Goal: Task Accomplishment & Management: Manage account settings

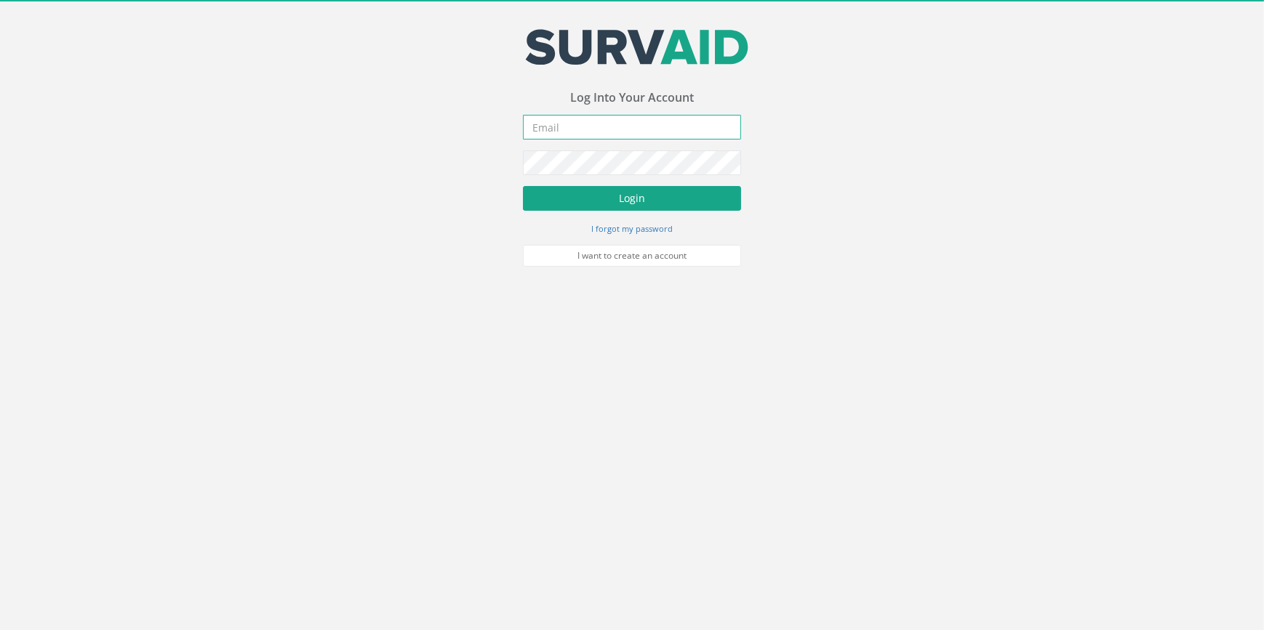
type input "[EMAIL_ADDRESS][PERSON_NAME][DOMAIN_NAME]"
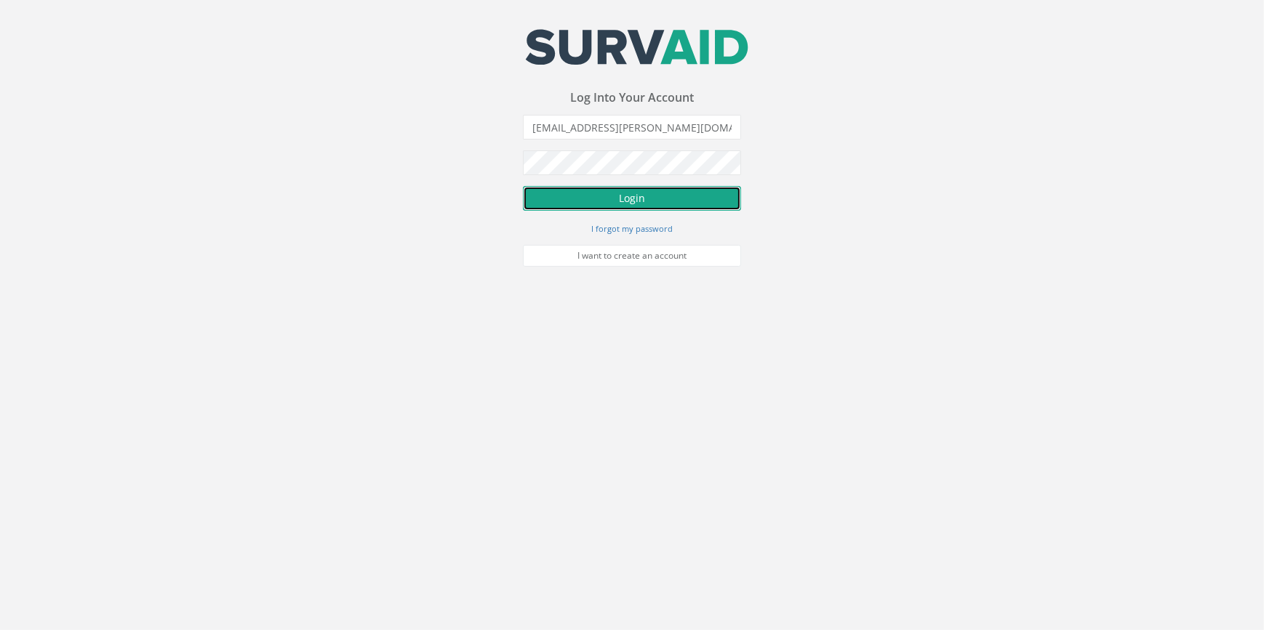
click at [652, 204] on button "Login" at bounding box center [632, 198] width 218 height 25
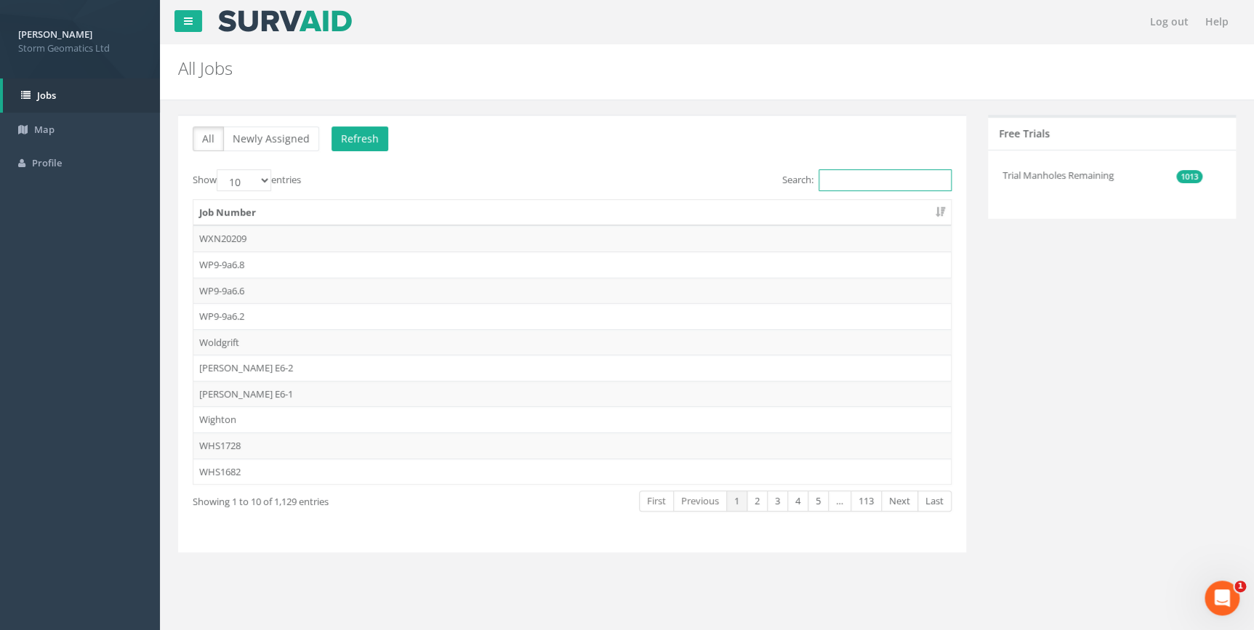
click at [845, 174] on input "Search:" at bounding box center [885, 180] width 133 height 22
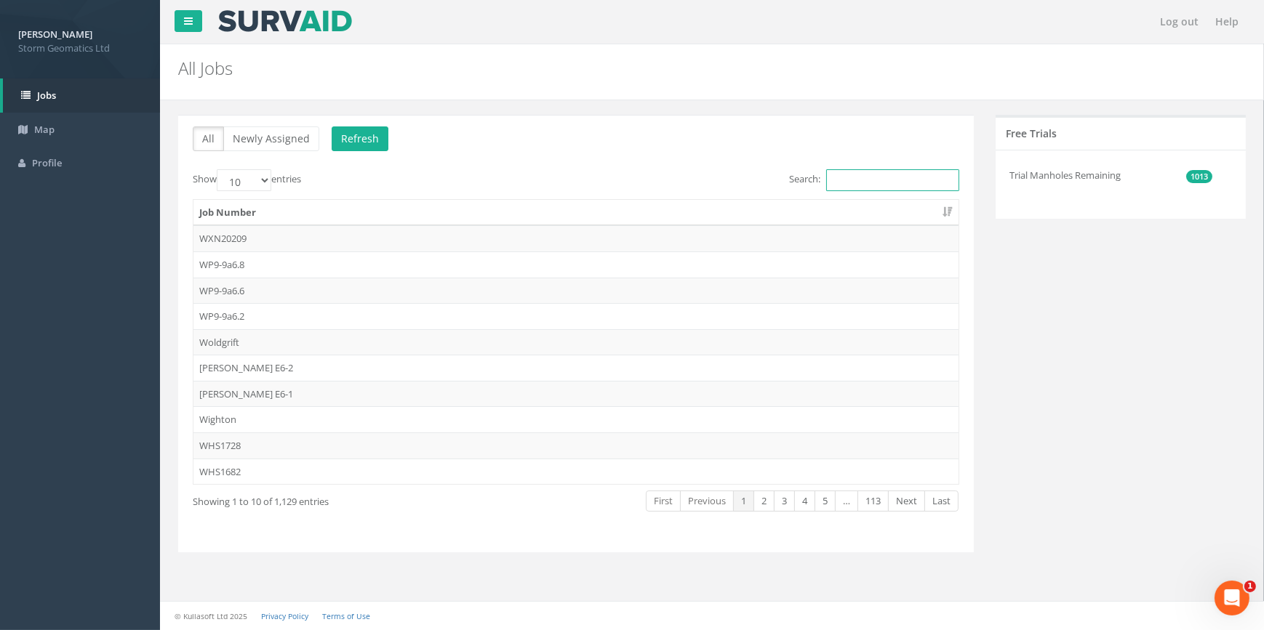
click at [893, 188] on input "Search:" at bounding box center [892, 180] width 133 height 22
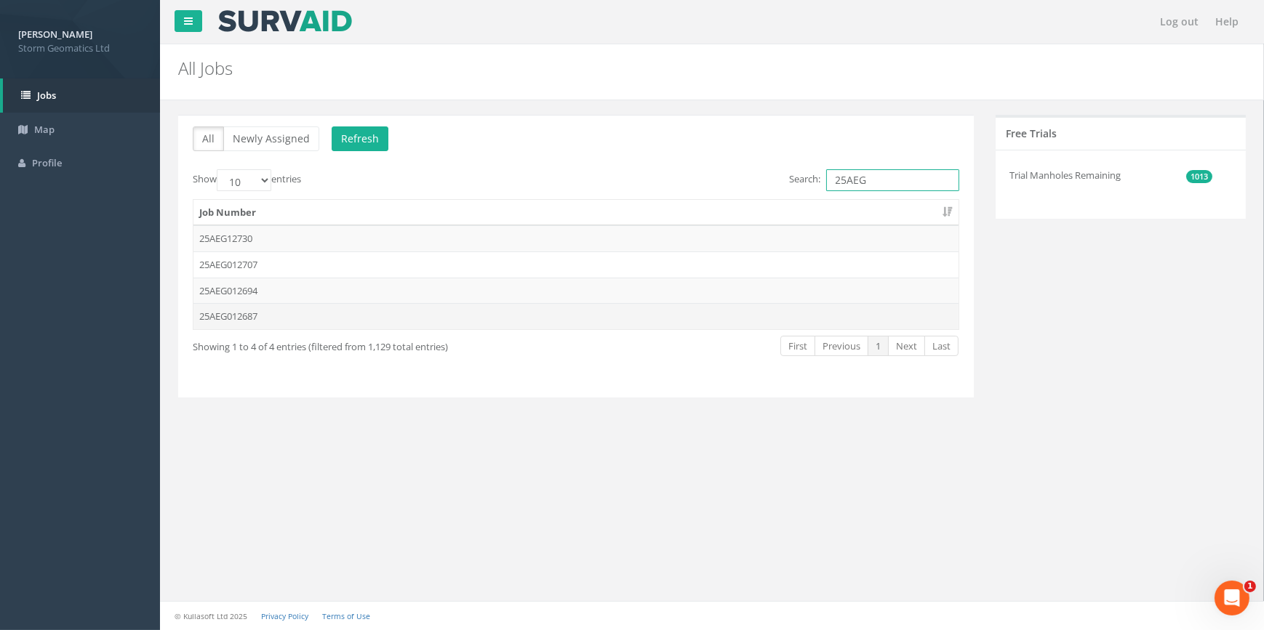
type input "25AEG"
click at [384, 313] on td "25AEG012687" at bounding box center [575, 316] width 765 height 26
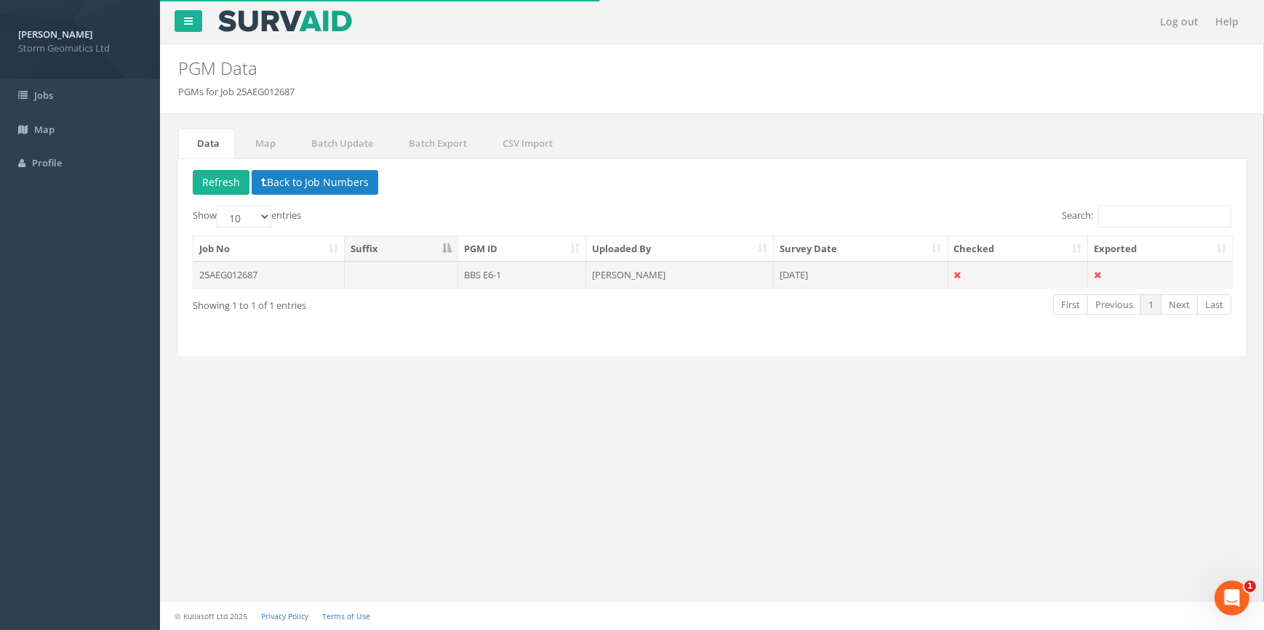
click at [487, 273] on td "BBS E6-1" at bounding box center [522, 275] width 129 height 26
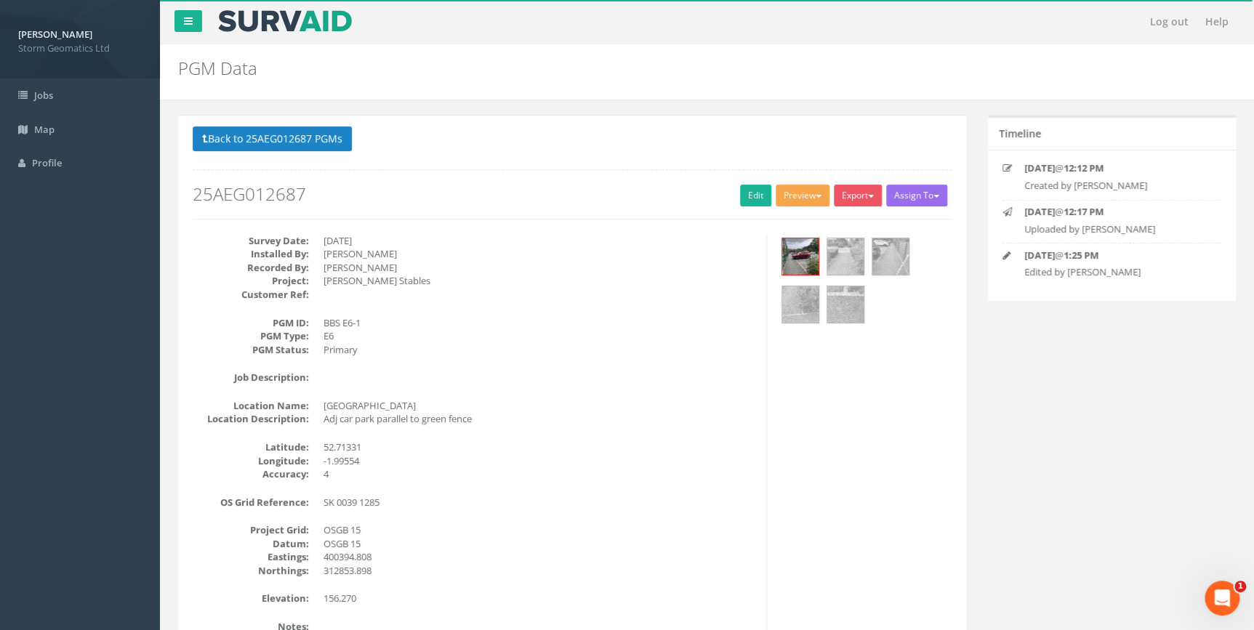
click at [776, 197] on button "Preview" at bounding box center [803, 196] width 54 height 22
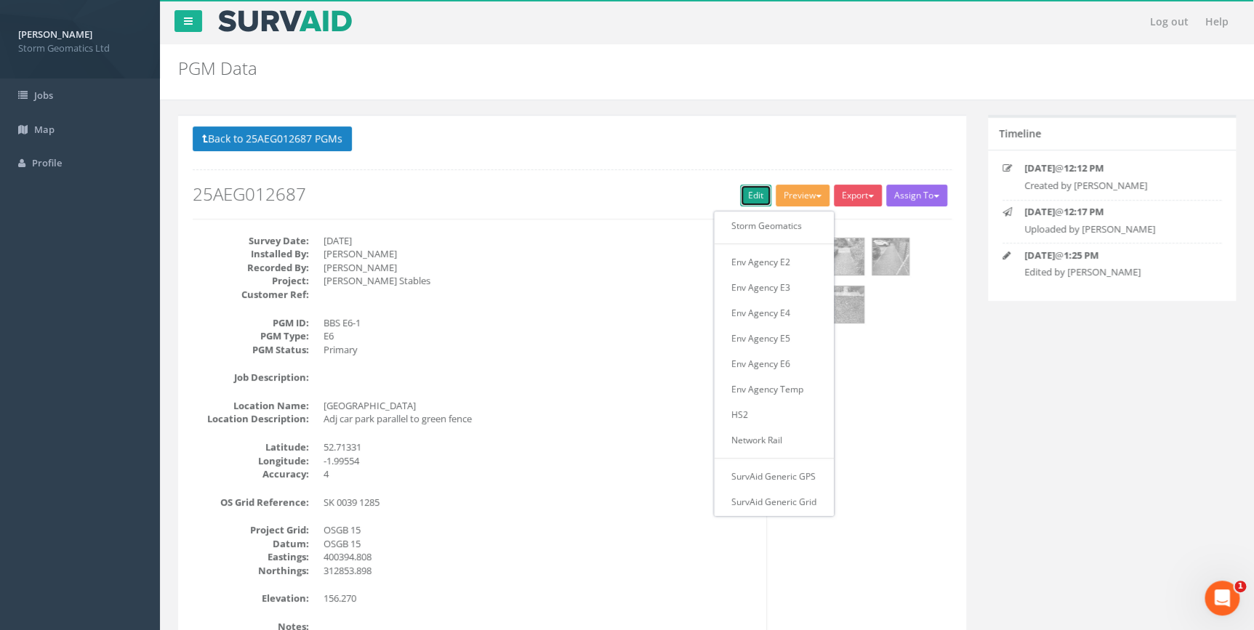
click at [747, 196] on link "Edit" at bounding box center [755, 196] width 31 height 22
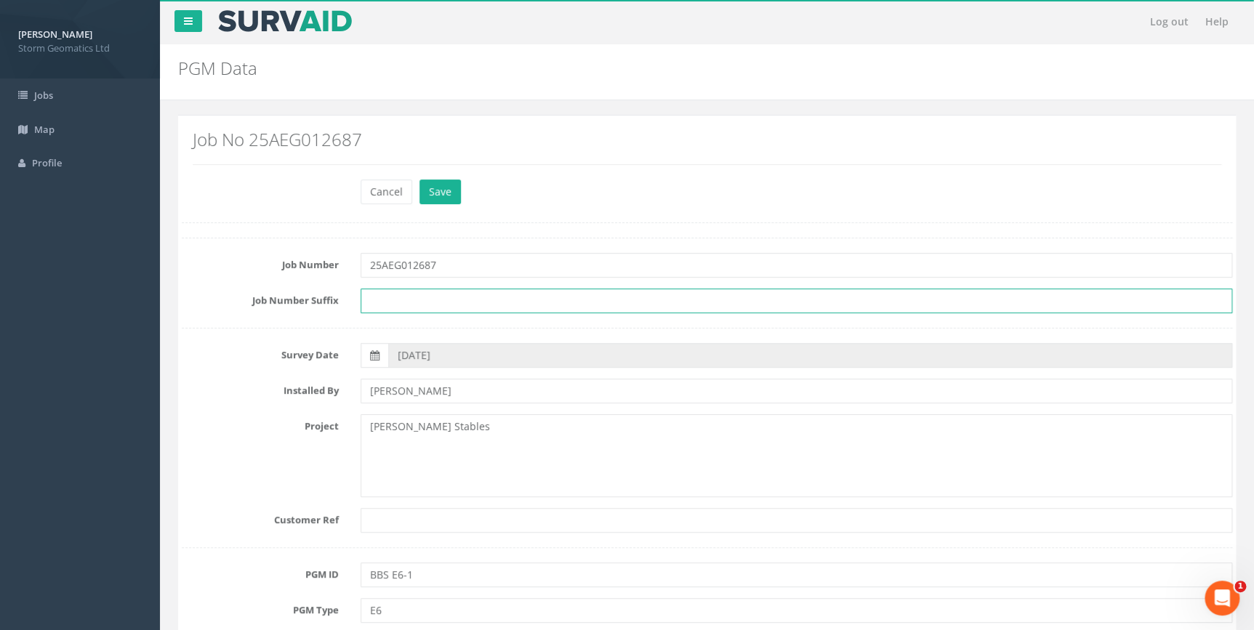
click at [483, 302] on input "text" at bounding box center [797, 301] width 872 height 25
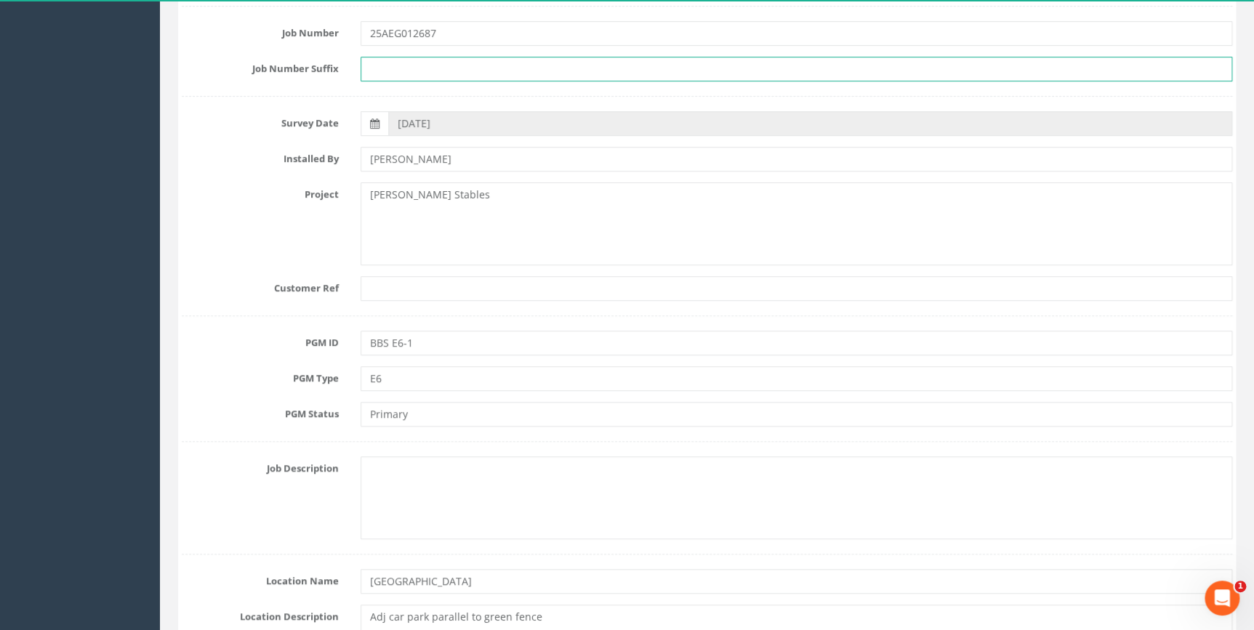
scroll to position [264, 0]
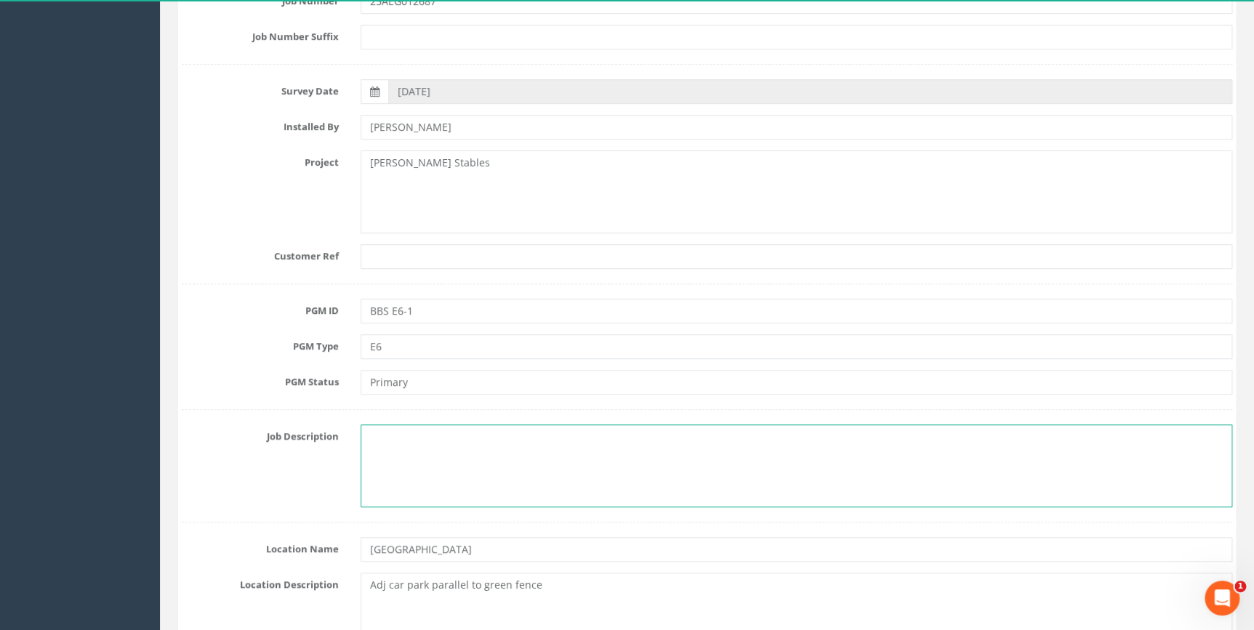
click at [429, 463] on textarea at bounding box center [797, 466] width 872 height 83
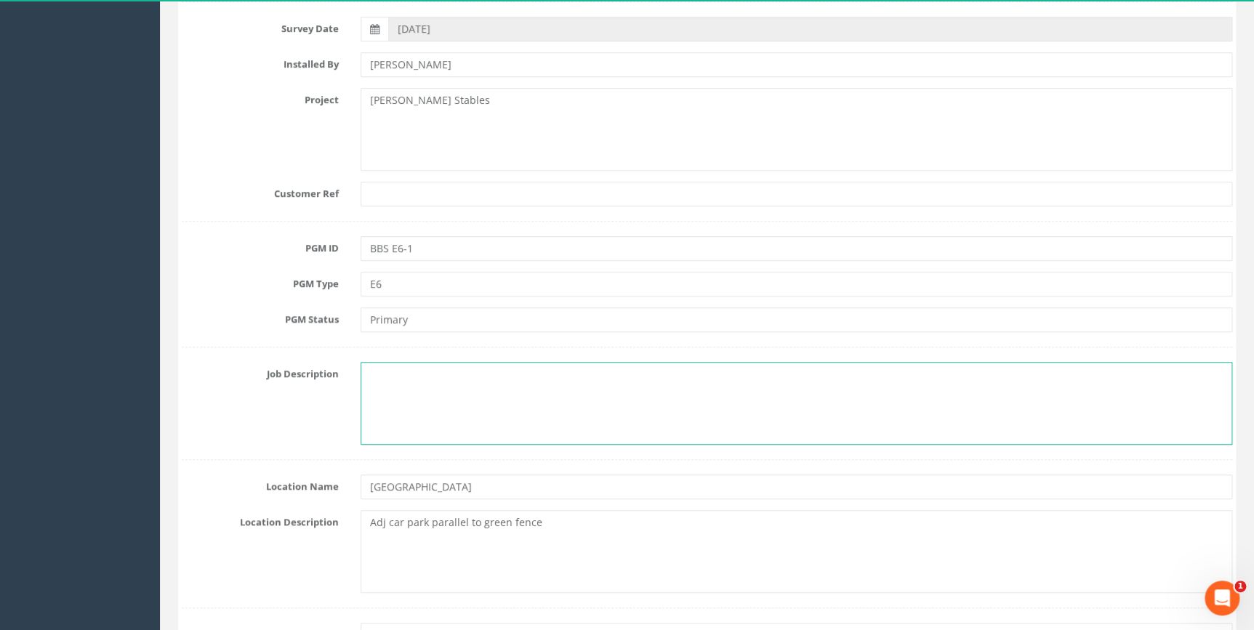
scroll to position [396, 0]
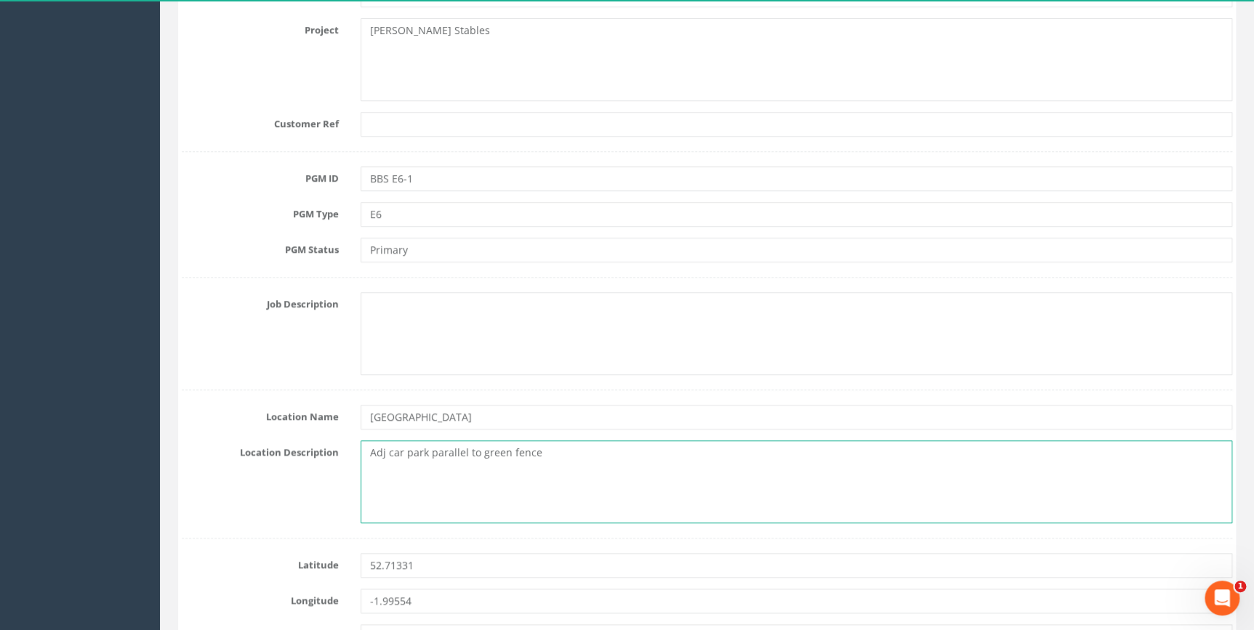
click at [384, 454] on textarea "Adj car park parallel to green fence" at bounding box center [797, 482] width 872 height 83
type textarea "A"
type textarea "o"
click at [448, 478] on textarea "On the path of the car park adjacent to green fencing encompassing playing fiel…" at bounding box center [797, 482] width 872 height 83
type textarea "On the path of the car park adjacent to green fencing encompassing playing fiel…"
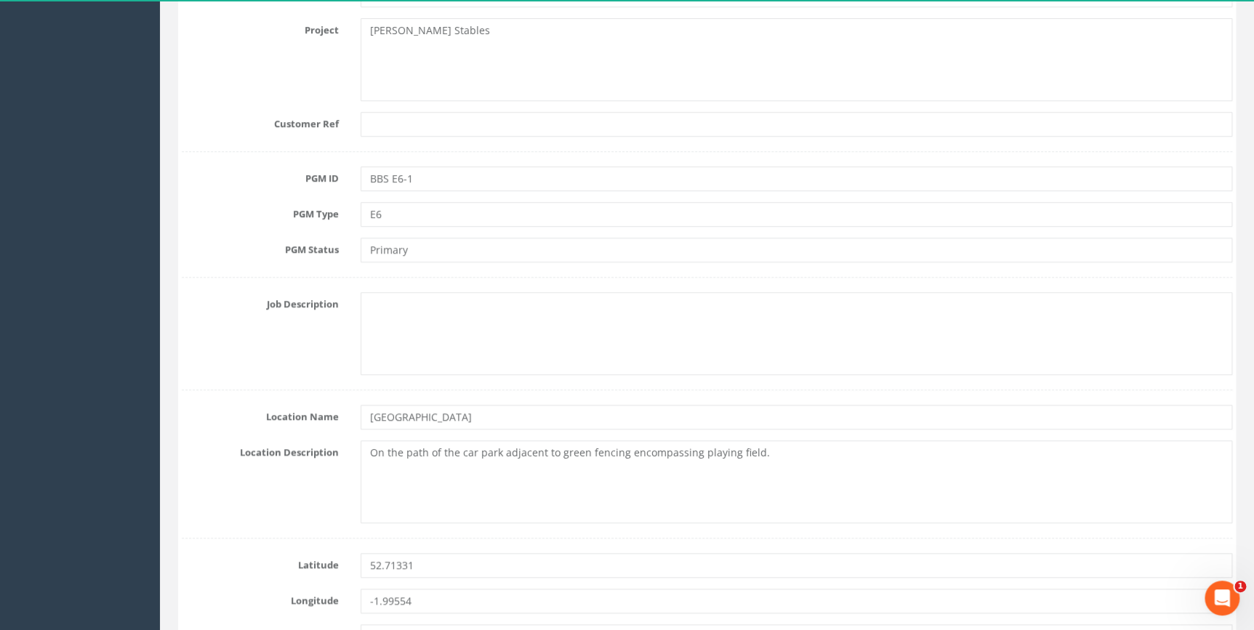
click at [479, 390] on div at bounding box center [707, 390] width 1051 height 1
click at [475, 321] on textarea at bounding box center [797, 333] width 872 height 83
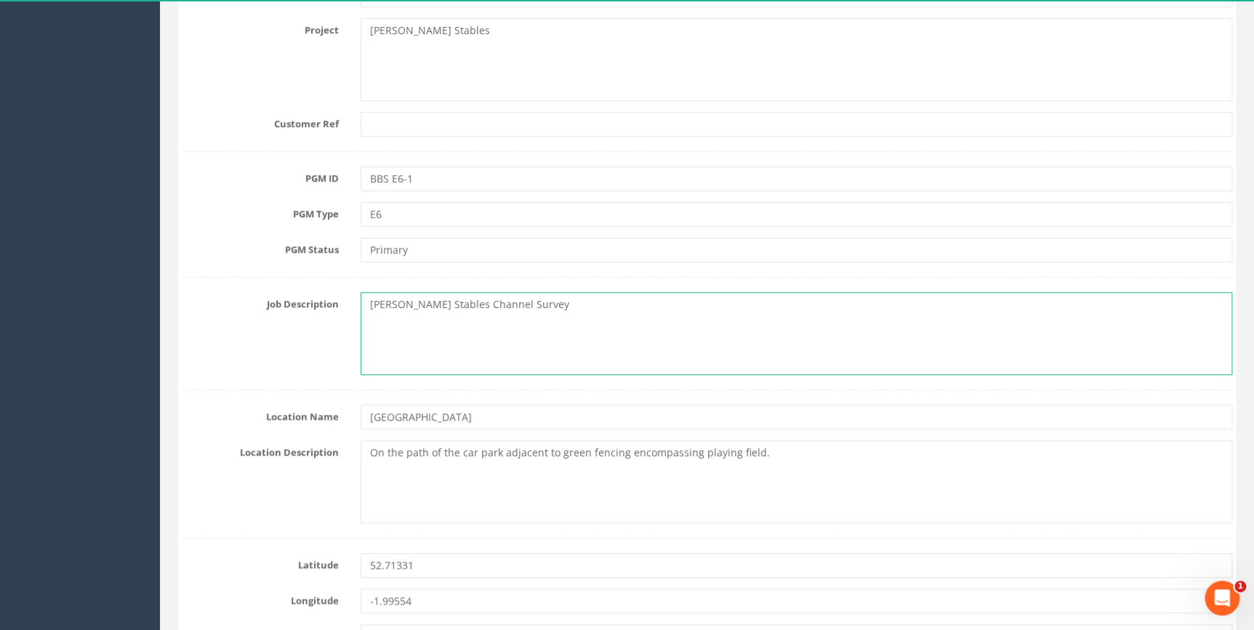
click at [532, 355] on textarea "Bentley Brook Stables Channel Survey" at bounding box center [797, 333] width 872 height 83
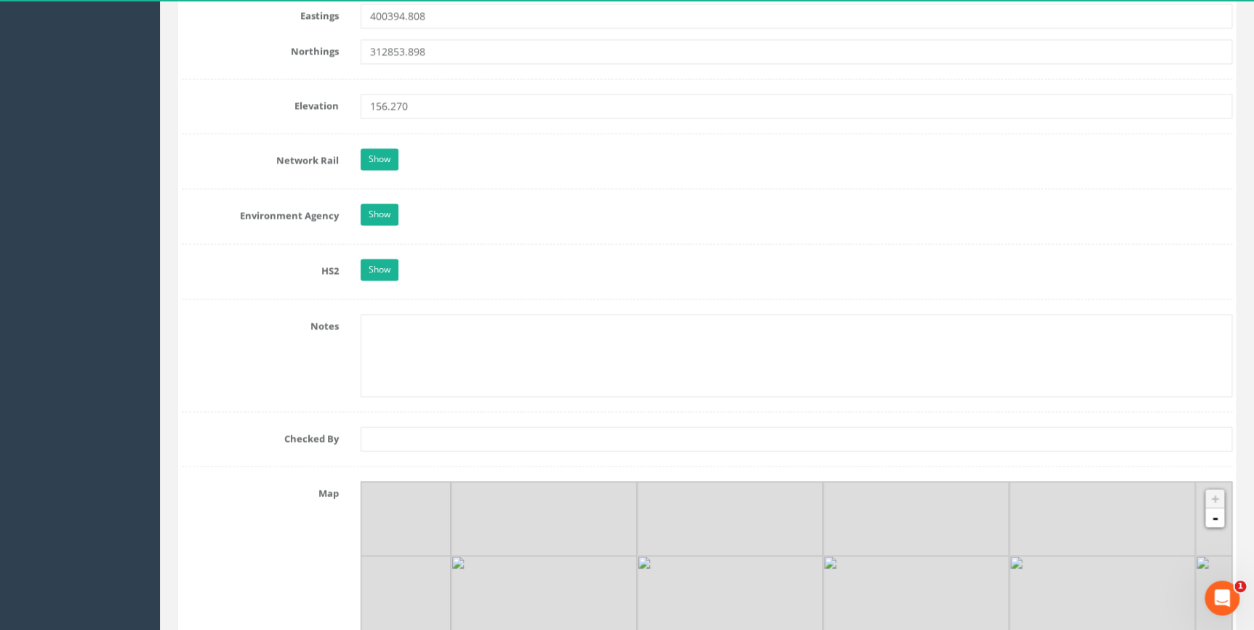
scroll to position [1189, 0]
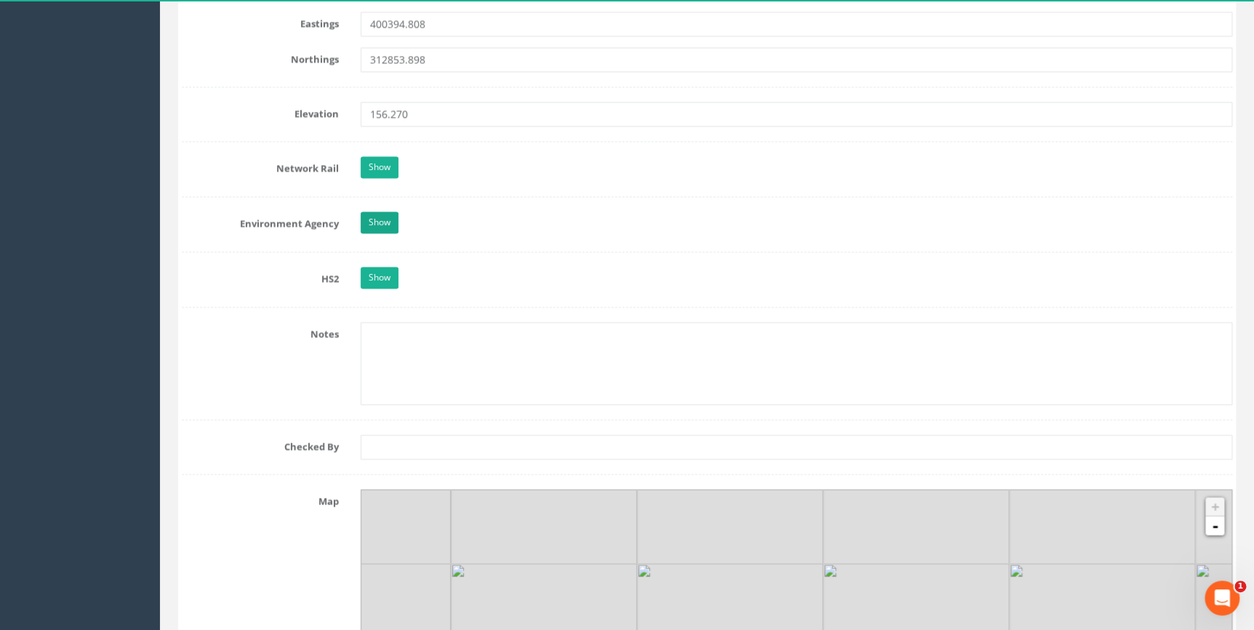
type textarea "Bentley Brook Stables Channel Survey"
click at [372, 225] on link "Show" at bounding box center [380, 223] width 38 height 22
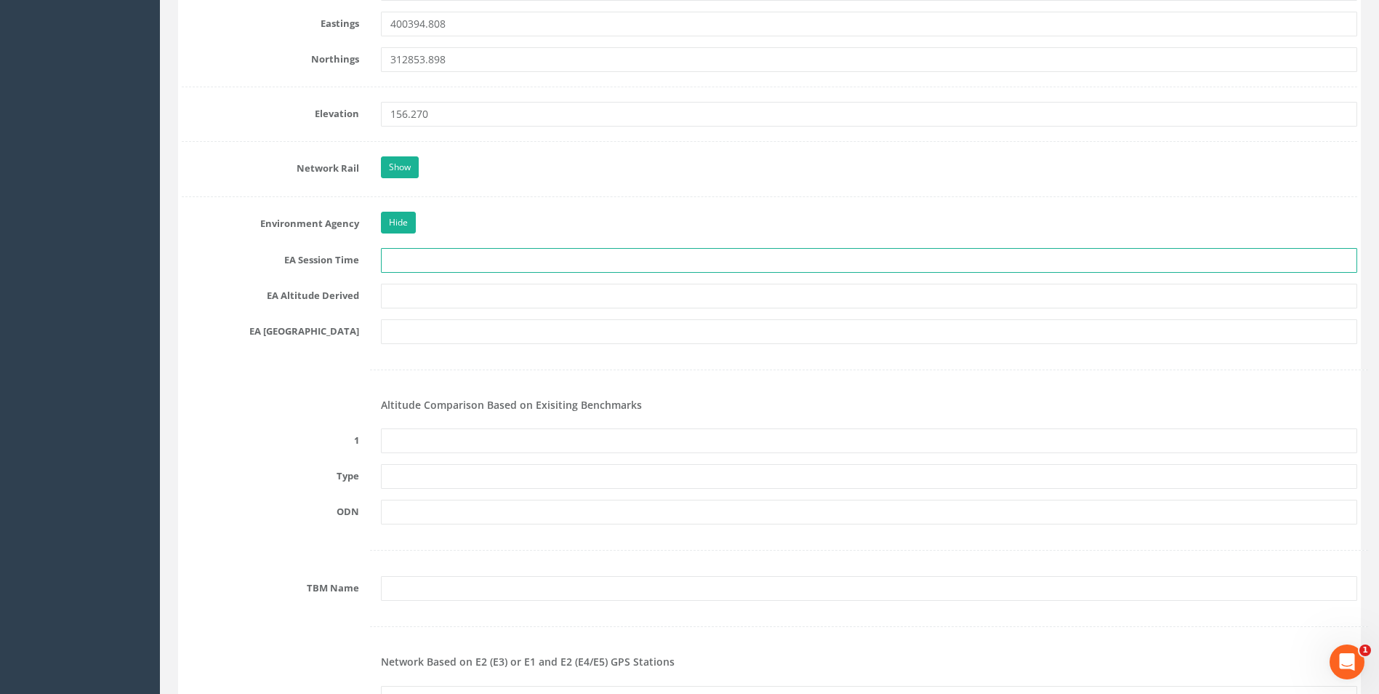
click at [461, 261] on input "text" at bounding box center [869, 260] width 976 height 25
type input "2 x 3 minutes"
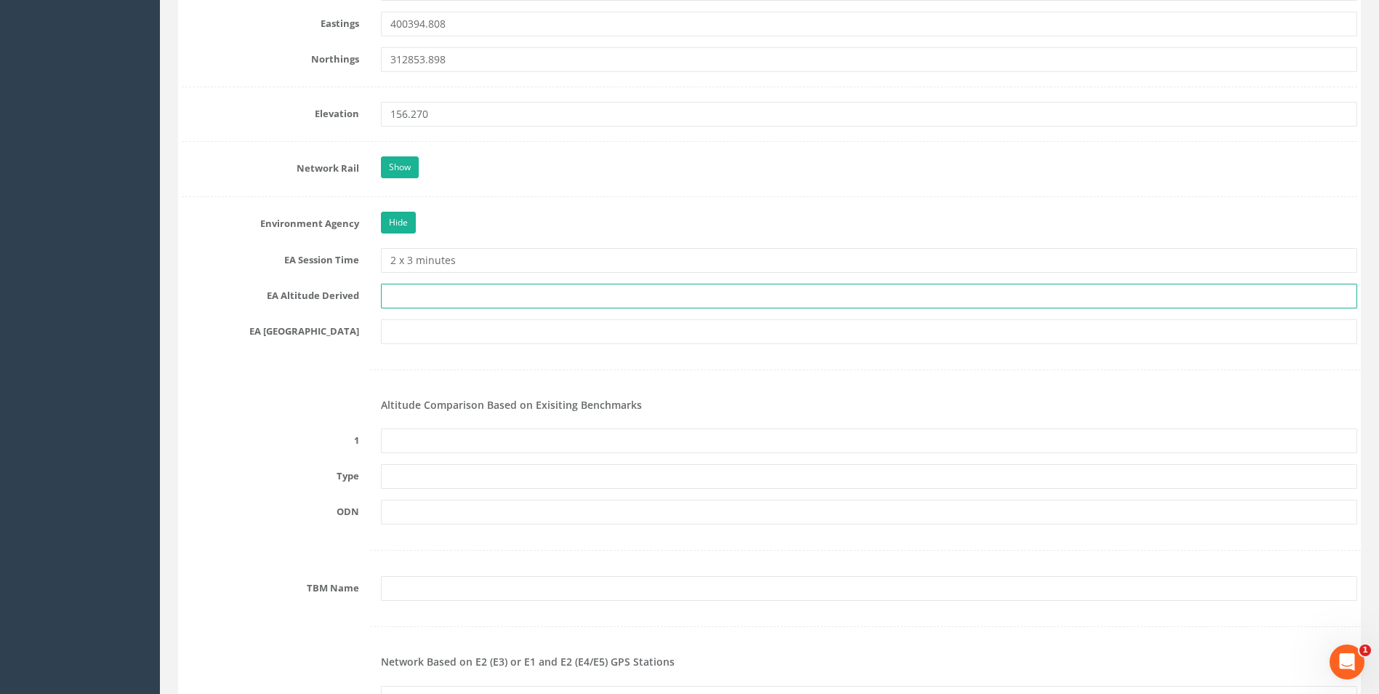
type input "Trimble VRS/Best fit levelling"
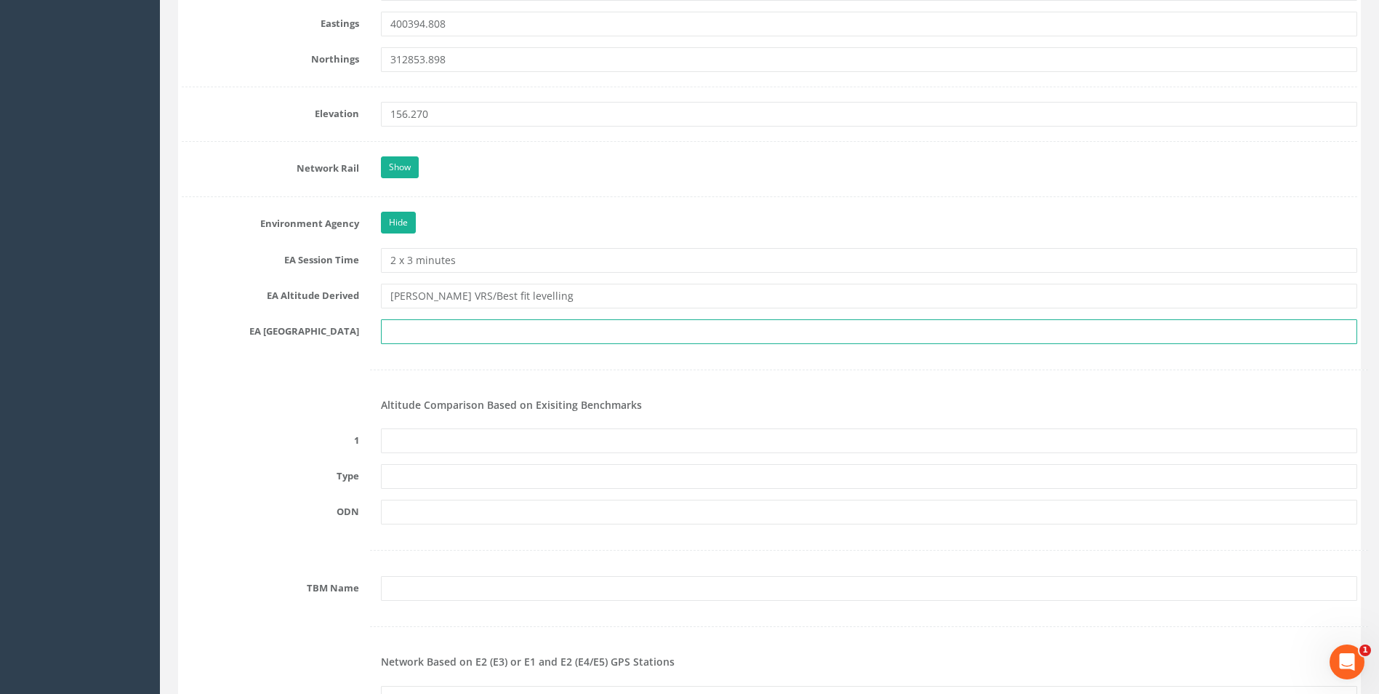
type input "SK 3974"
type input "PRS421253772611"
click at [448, 337] on input "SK 3974" at bounding box center [869, 331] width 976 height 25
drag, startPoint x: 455, startPoint y: 334, endPoint x: 351, endPoint y: 334, distance: 104.0
click at [351, 334] on div "EA KM Square SK 3974" at bounding box center [769, 331] width 1197 height 25
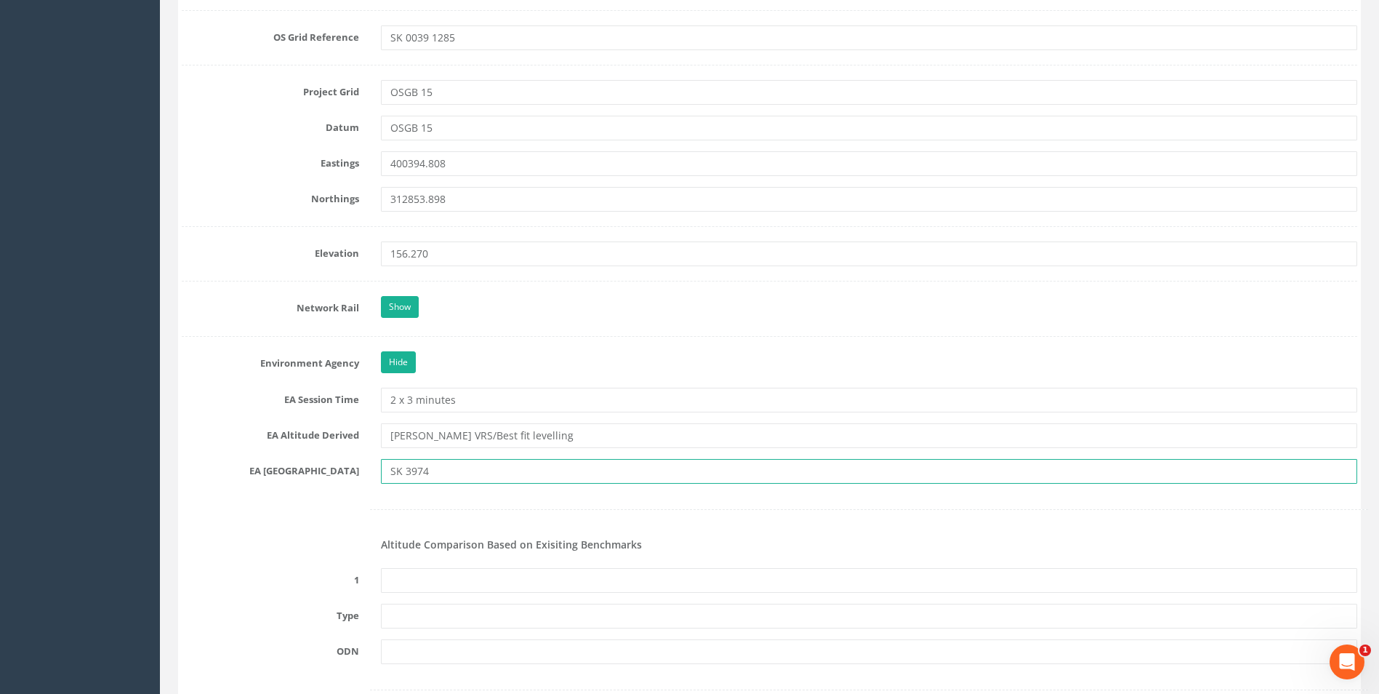
scroll to position [1044, 0]
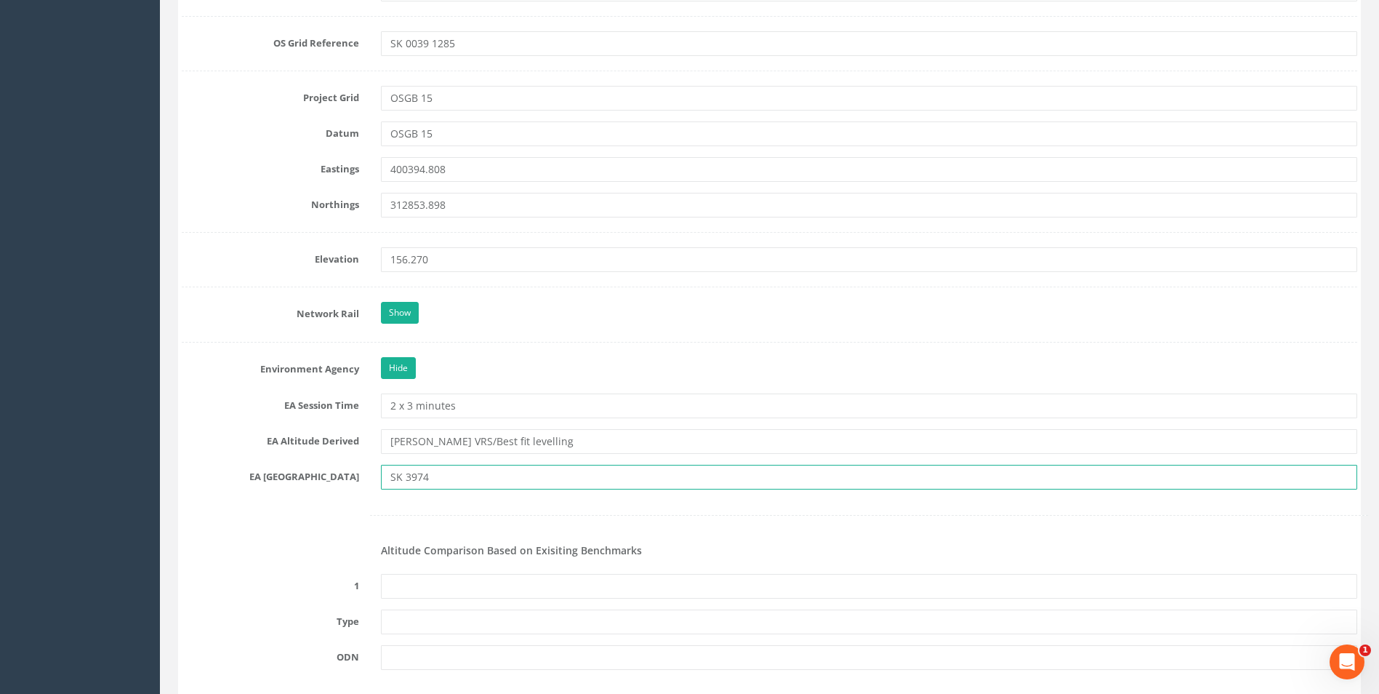
click at [432, 477] on input "SK 3974" at bounding box center [869, 477] width 976 height 25
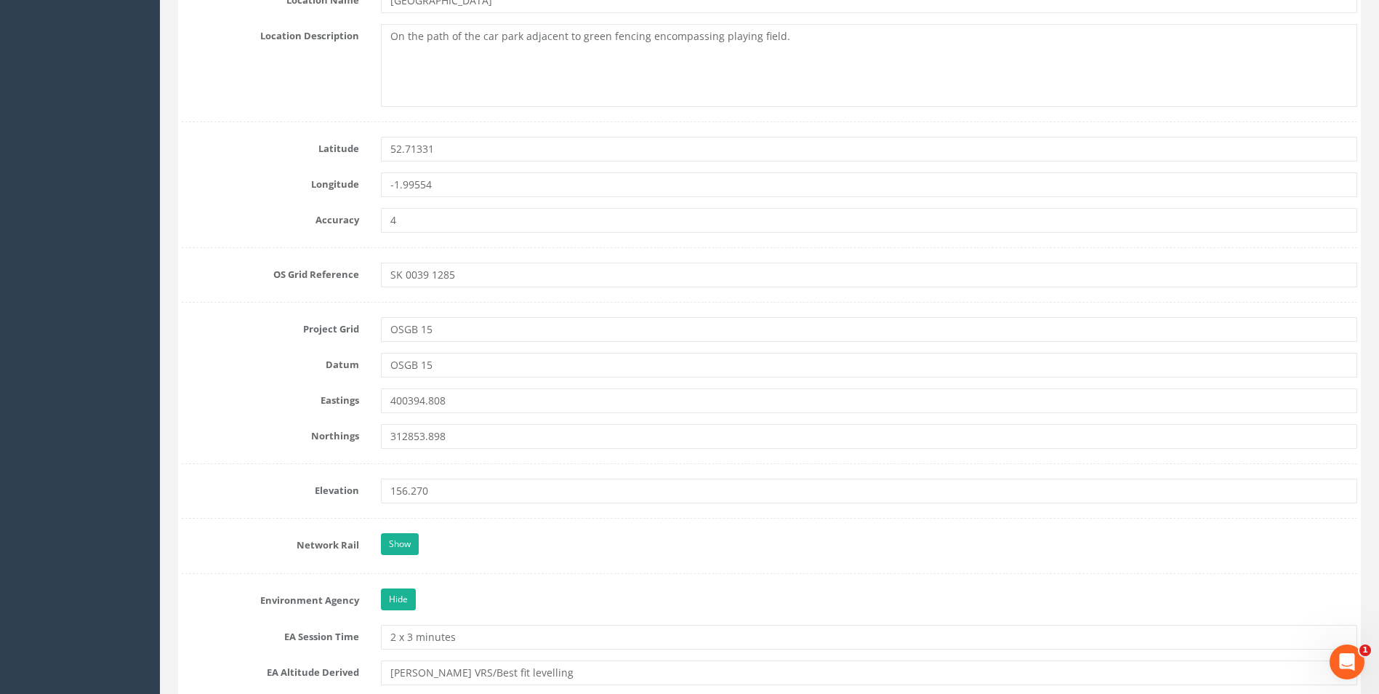
scroll to position [1117, 0]
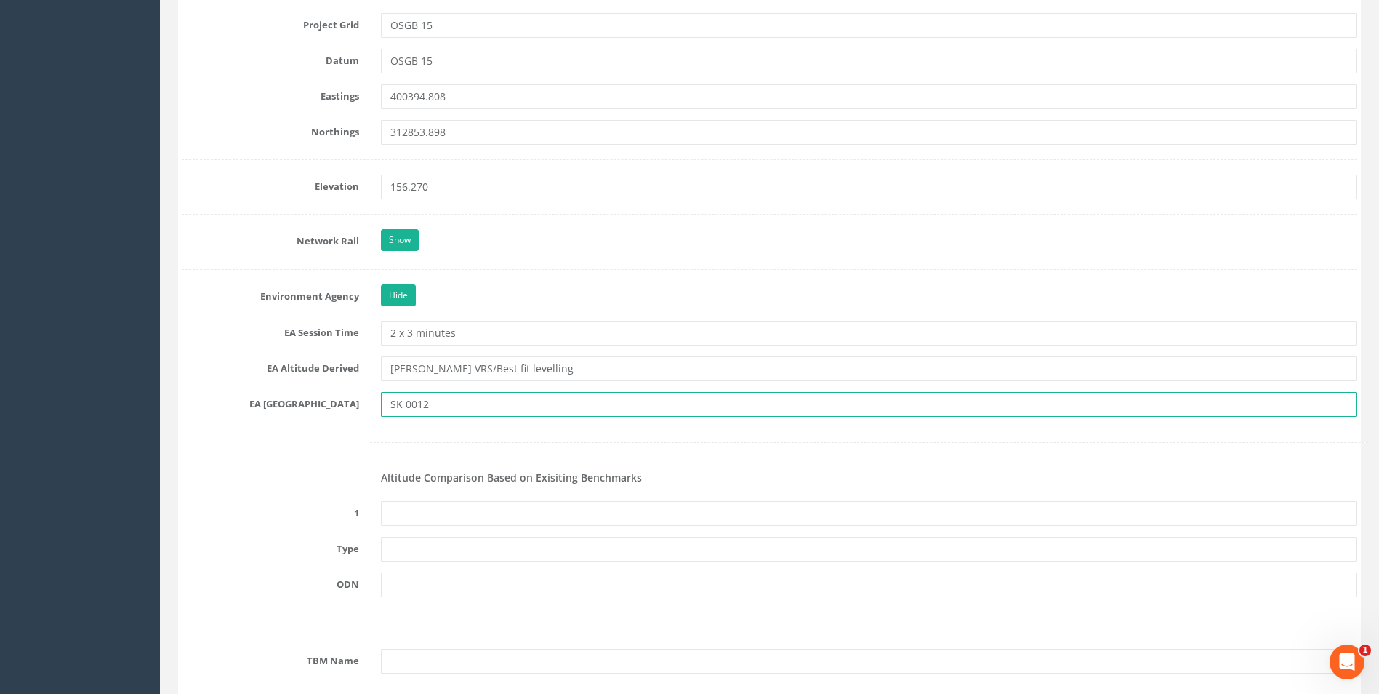
type input "SK 0012"
click at [400, 420] on form "Cancel Save Delete Job Number 25AEG012687 Job Number Suffix Survey Date 26/08/2…" at bounding box center [770, 696] width 1176 height 3267
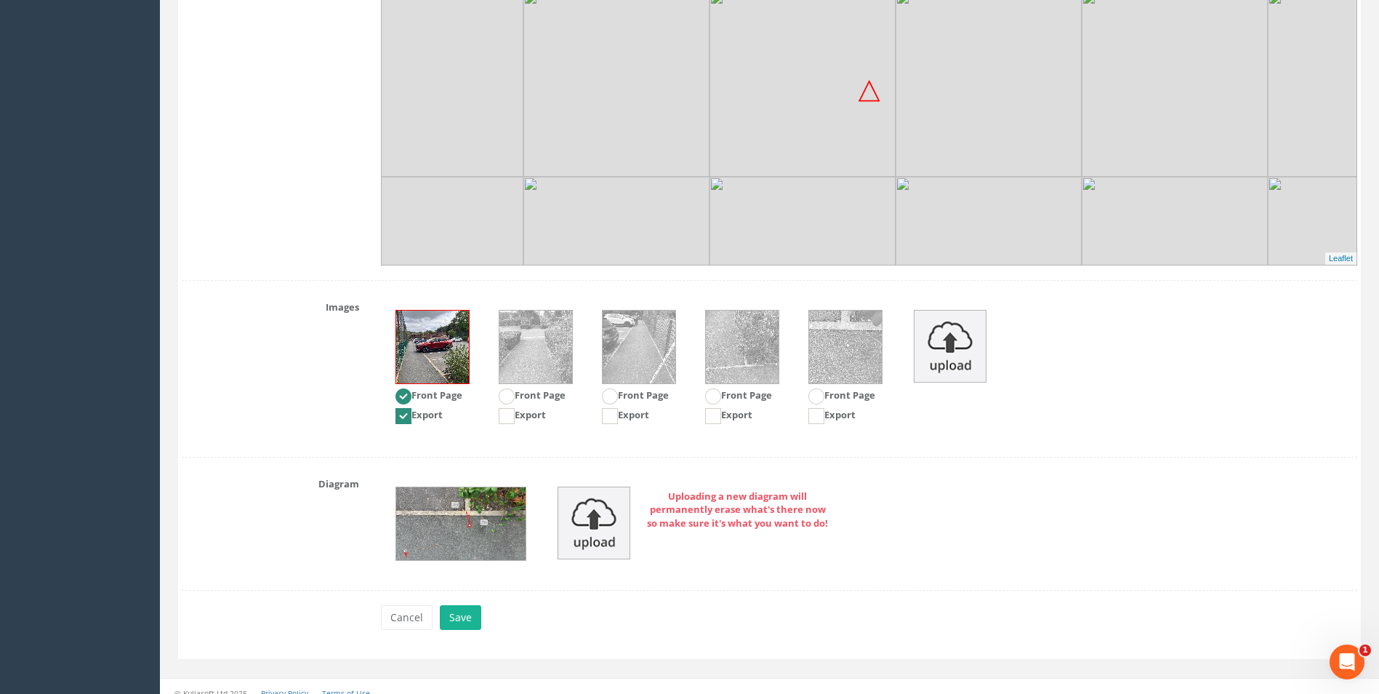
scroll to position [2825, 0]
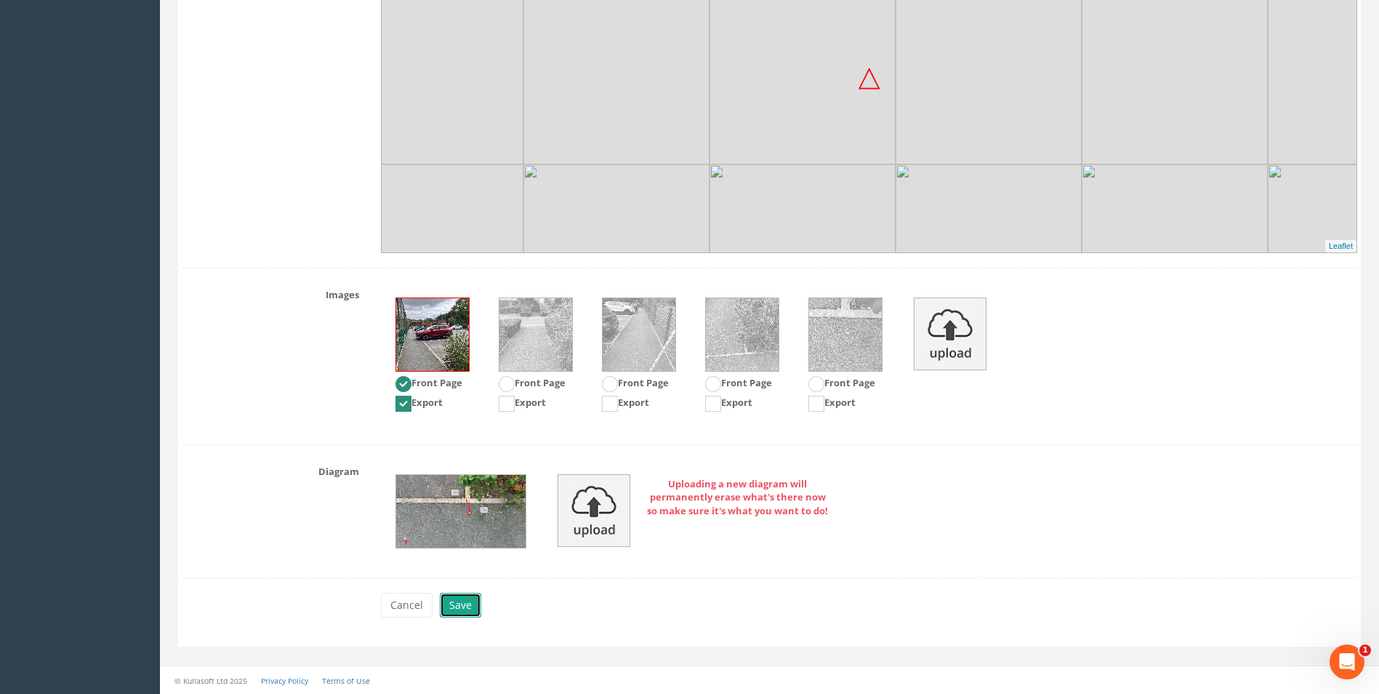
click at [452, 604] on button "Save" at bounding box center [460, 605] width 41 height 25
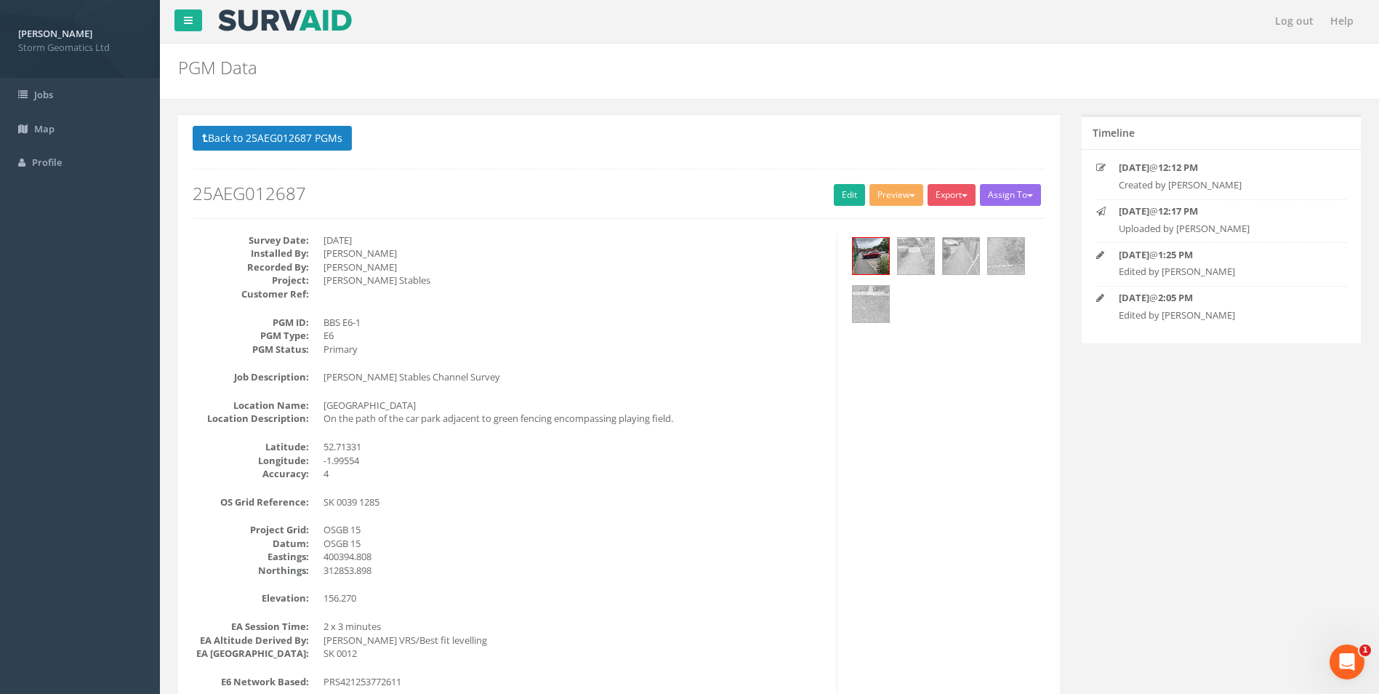
scroll to position [0, 0]
click at [950, 198] on button "Export" at bounding box center [952, 196] width 48 height 22
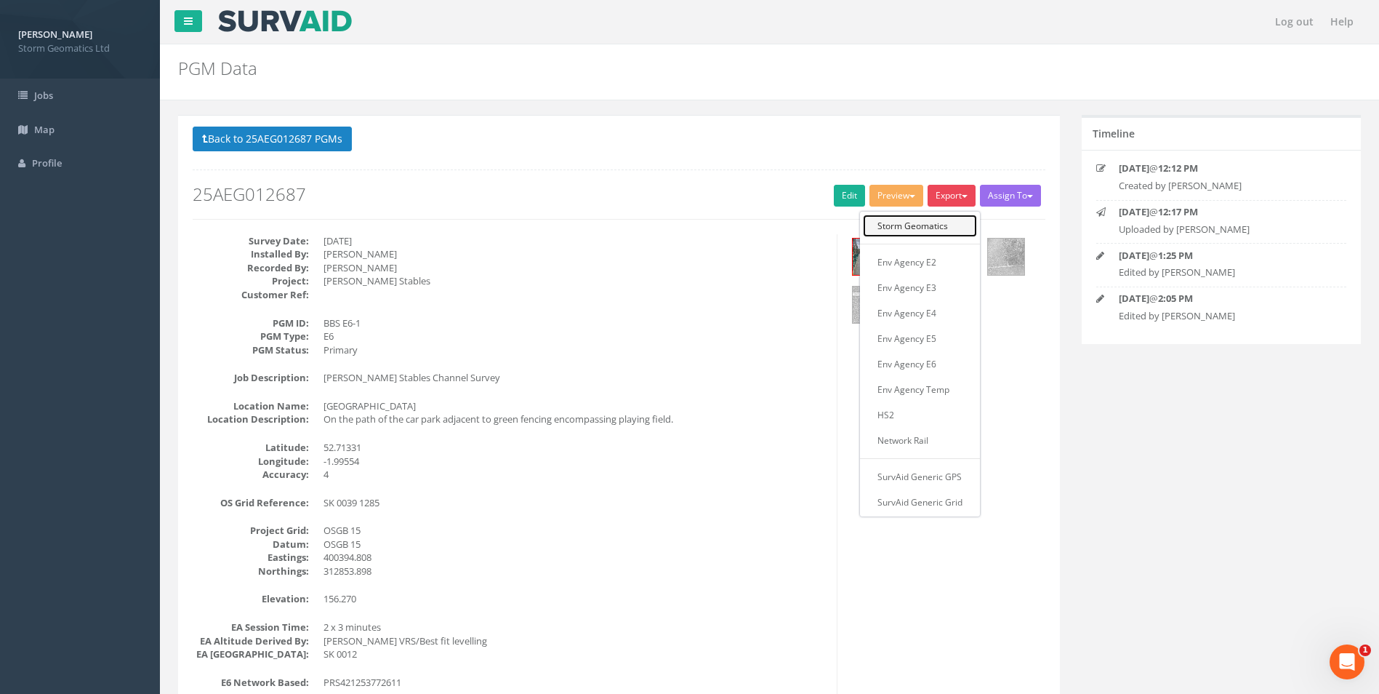
click at [923, 226] on link "Storm Geomatics" at bounding box center [920, 225] width 114 height 23
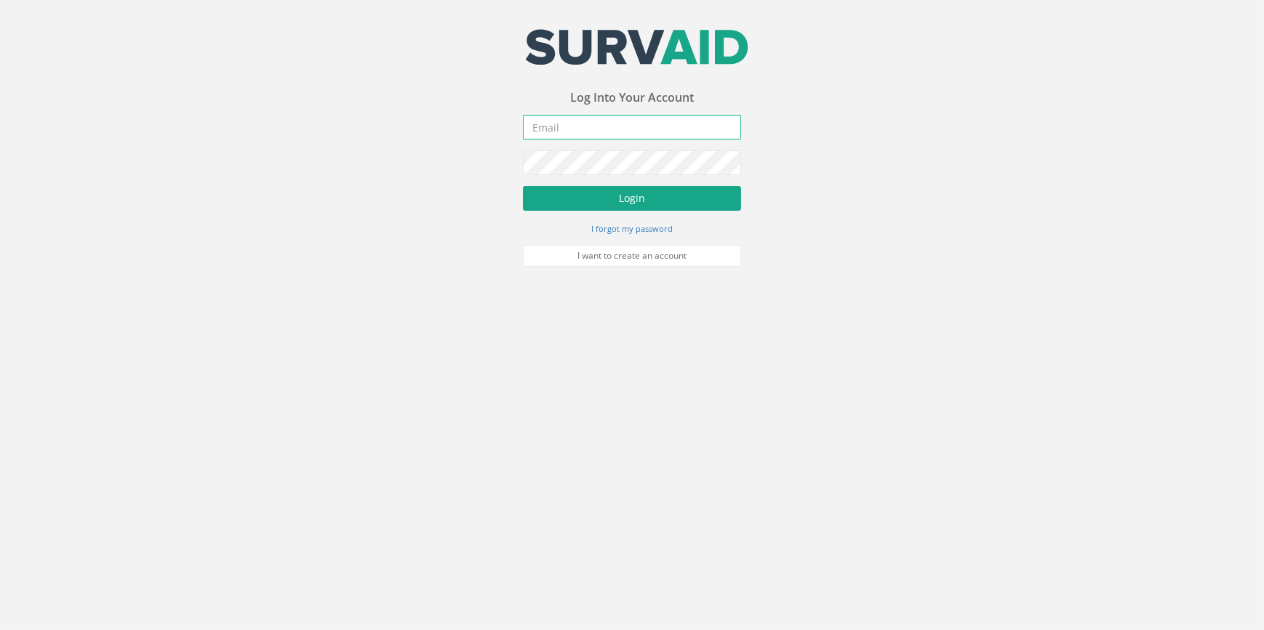
type input "[EMAIL_ADDRESS][PERSON_NAME][DOMAIN_NAME]"
click at [614, 204] on button "Login" at bounding box center [632, 198] width 218 height 25
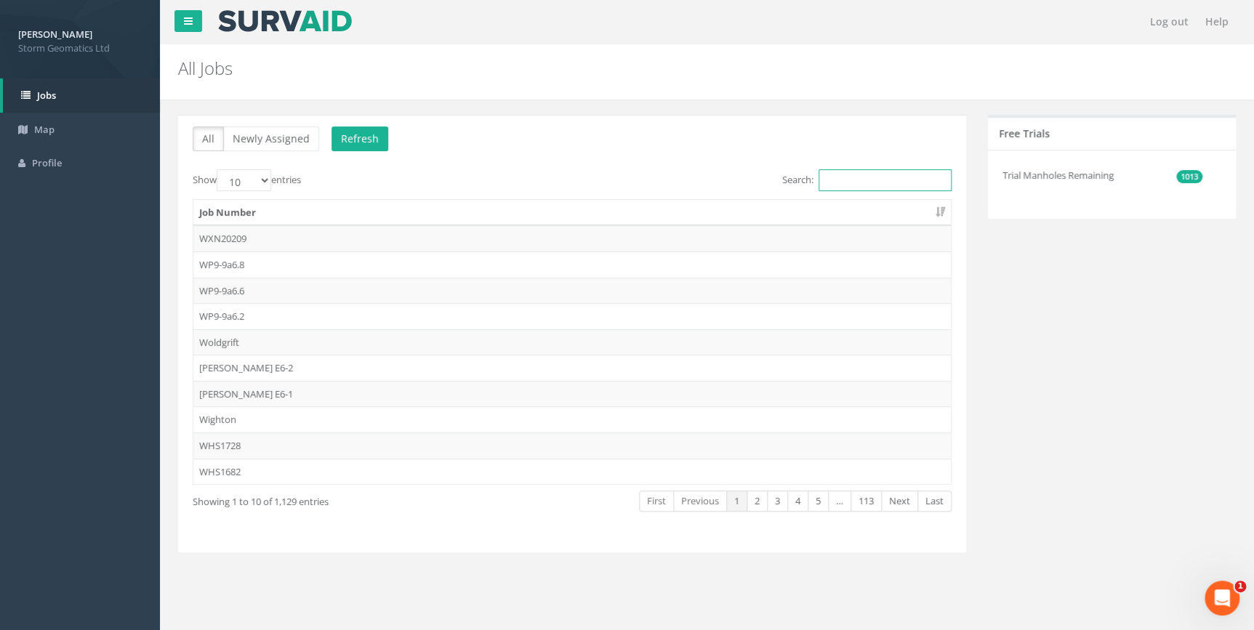
click at [842, 182] on input "Search:" at bounding box center [885, 180] width 133 height 22
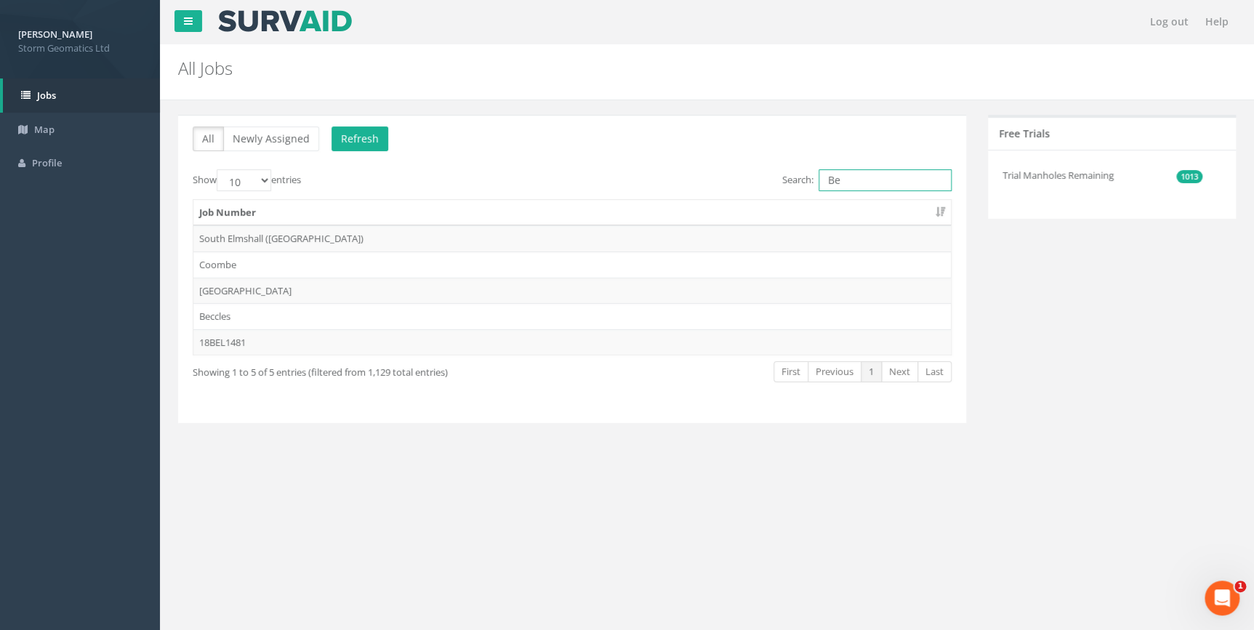
type input "B"
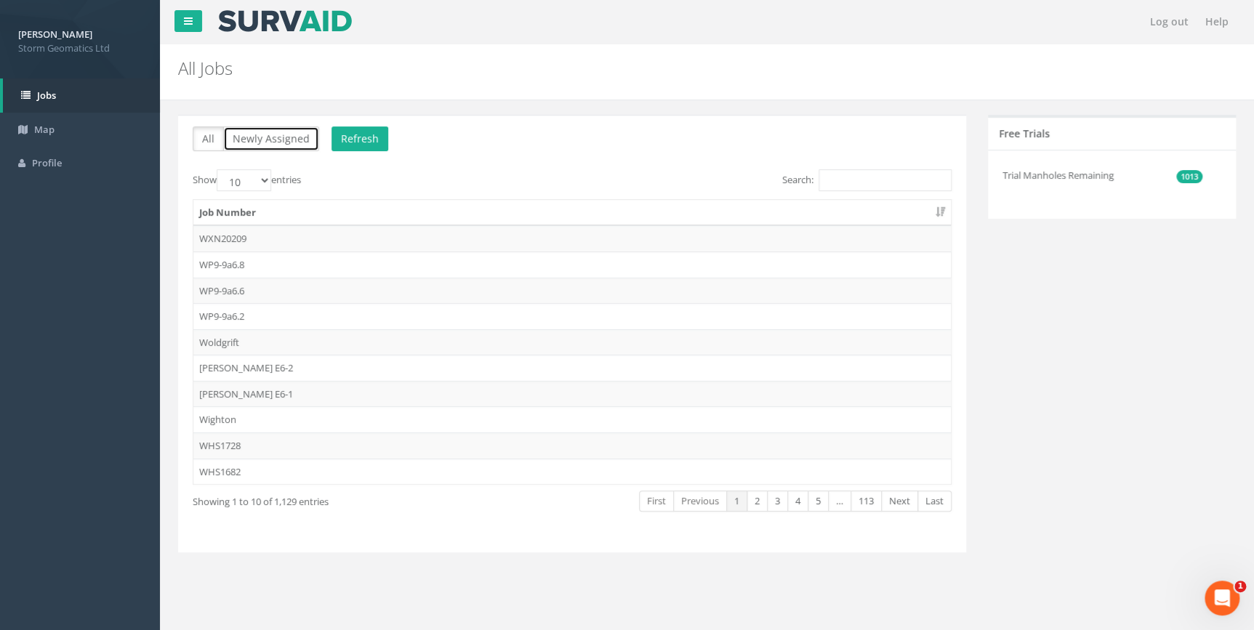
click at [249, 140] on button "Newly Assigned" at bounding box center [271, 139] width 96 height 25
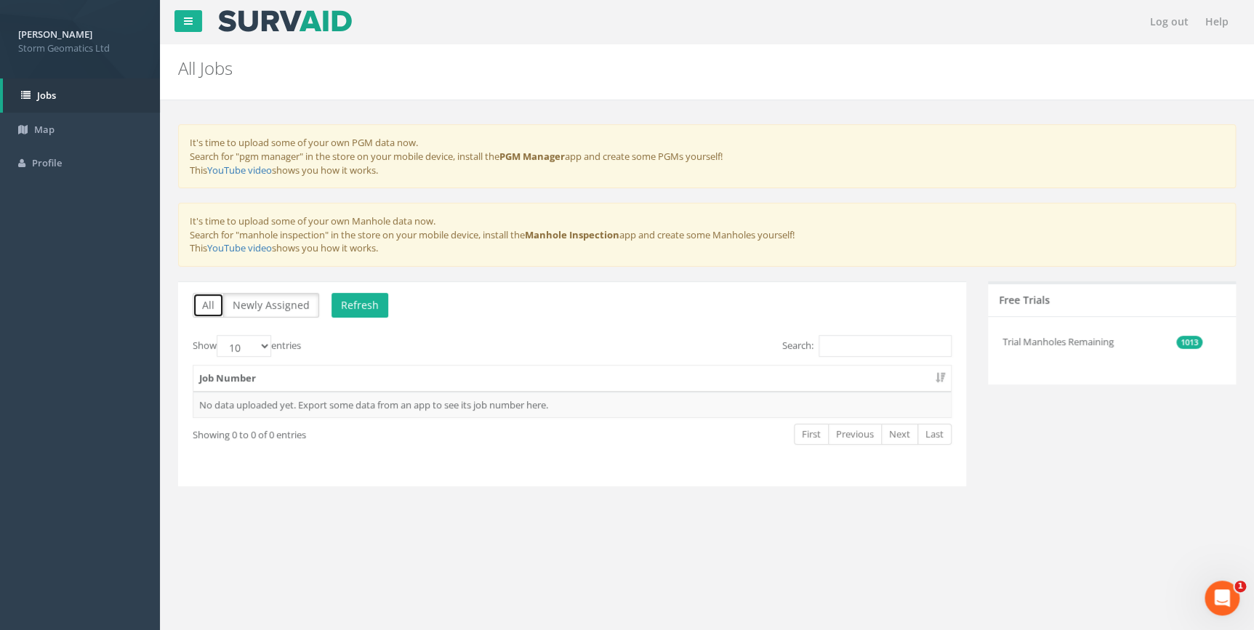
click at [209, 301] on button "All" at bounding box center [208, 305] width 31 height 25
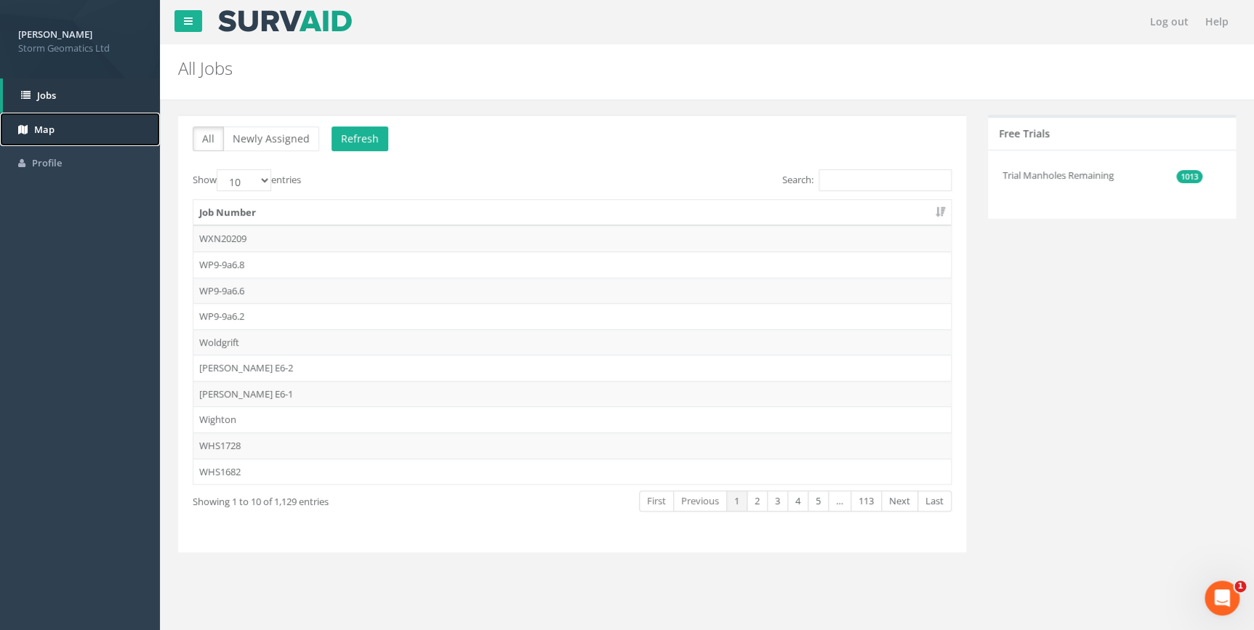
click at [43, 131] on span "Map" at bounding box center [44, 129] width 20 height 13
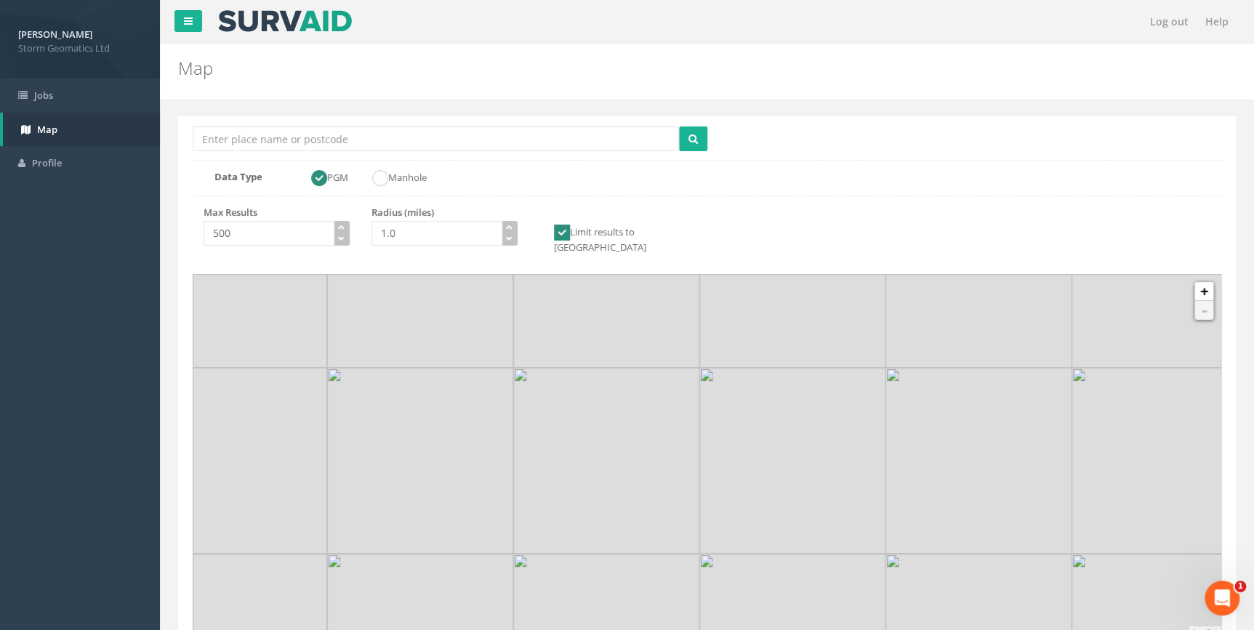
drag, startPoint x: 686, startPoint y: 474, endPoint x: 643, endPoint y: 436, distance: 57.2
click at [643, 436] on img at bounding box center [606, 461] width 186 height 186
drag, startPoint x: 666, startPoint y: 445, endPoint x: 659, endPoint y: 423, distance: 23.0
click at [659, 423] on img at bounding box center [600, 440] width 186 height 186
drag, startPoint x: 634, startPoint y: 412, endPoint x: 650, endPoint y: 407, distance: 16.8
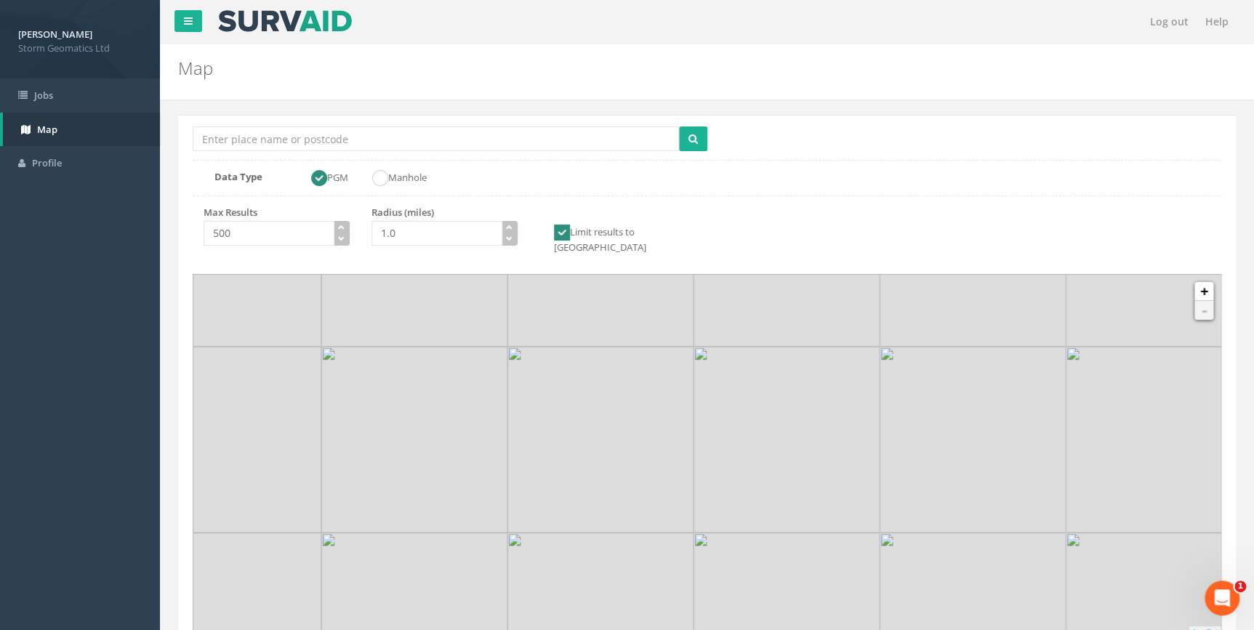
click at [650, 407] on img at bounding box center [600, 440] width 186 height 186
click at [650, 407] on img at bounding box center [616, 435] width 186 height 186
click at [163, 211] on div at bounding box center [163, 211] width 0 height 0
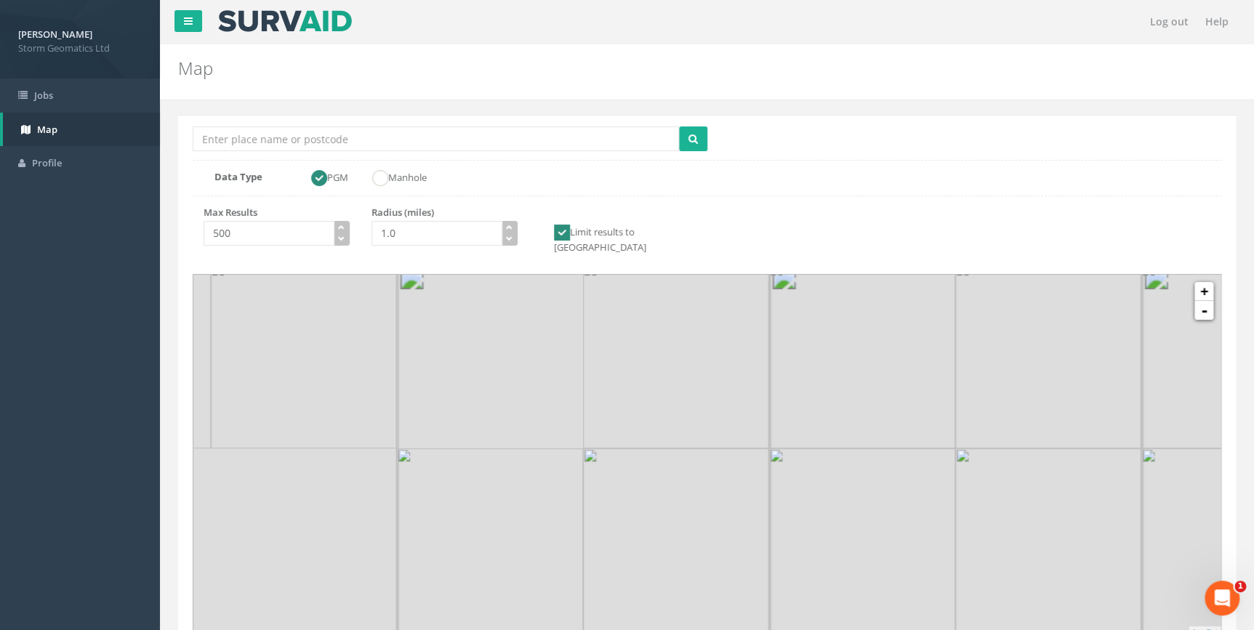
click at [650, 407] on img at bounding box center [676, 355] width 186 height 186
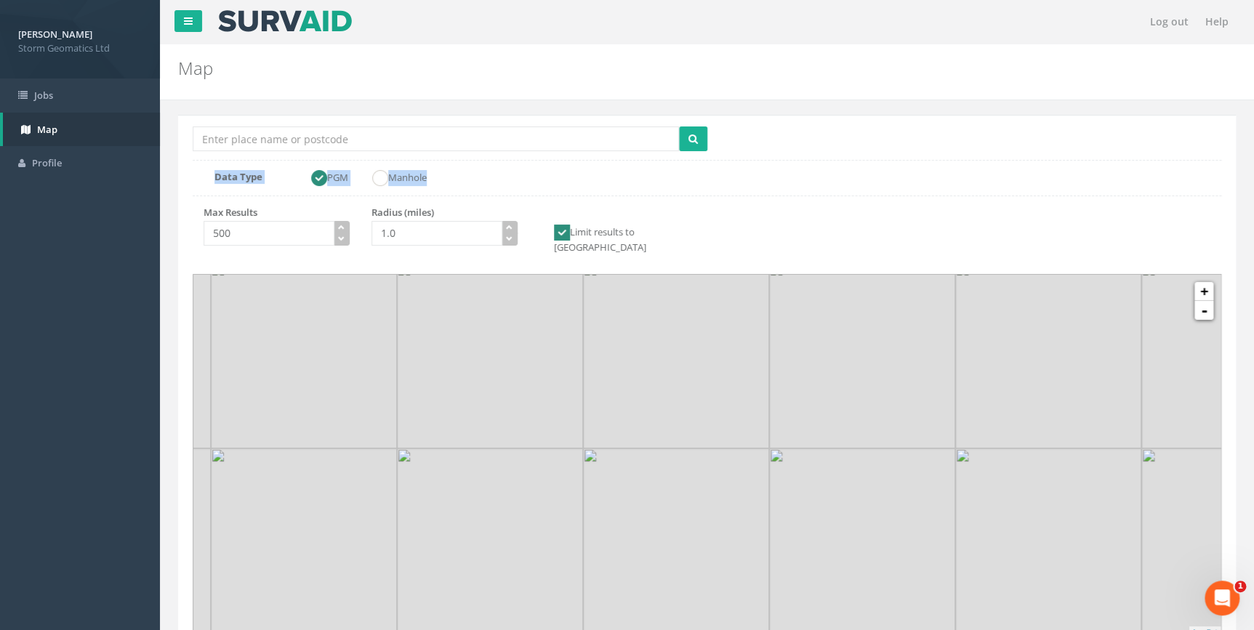
drag, startPoint x: 925, startPoint y: 207, endPoint x: 925, endPoint y: 147, distance: 60.3
click at [925, 147] on div "Location Search Box Multiple Locations Found Data Type PGM Manhole Max Results …" at bounding box center [707, 384] width 1058 height 539
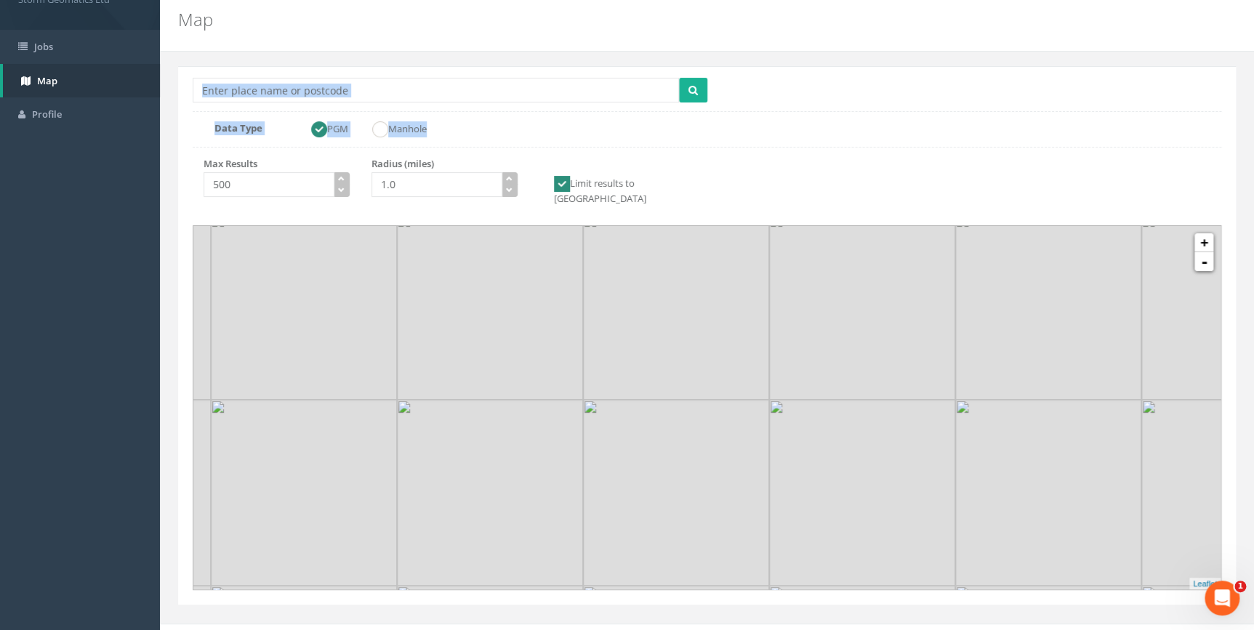
scroll to position [57, 0]
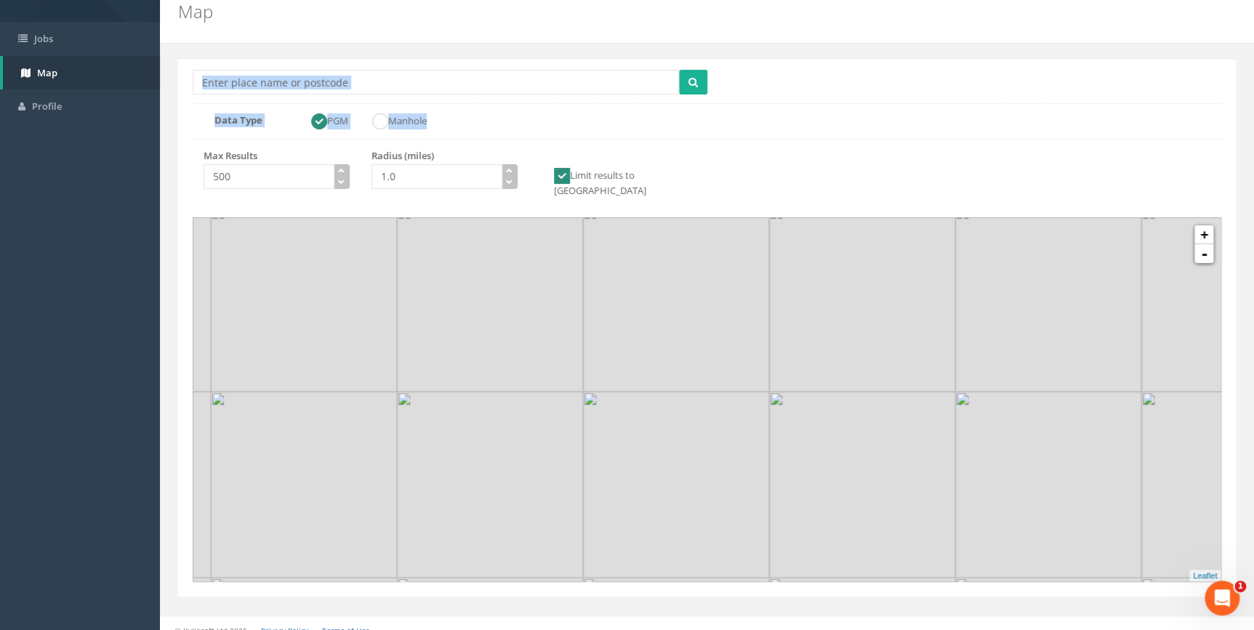
click at [835, 171] on div "Max Results 500 Radius (miles) 1.0 Limit results to [GEOGRAPHIC_DATA]" at bounding box center [707, 179] width 1051 height 60
click at [664, 372] on img at bounding box center [676, 299] width 186 height 186
click at [663, 369] on img at bounding box center [676, 299] width 186 height 186
drag, startPoint x: 654, startPoint y: 348, endPoint x: 657, endPoint y: 339, distance: 10.1
click at [657, 339] on img at bounding box center [680, 291] width 186 height 186
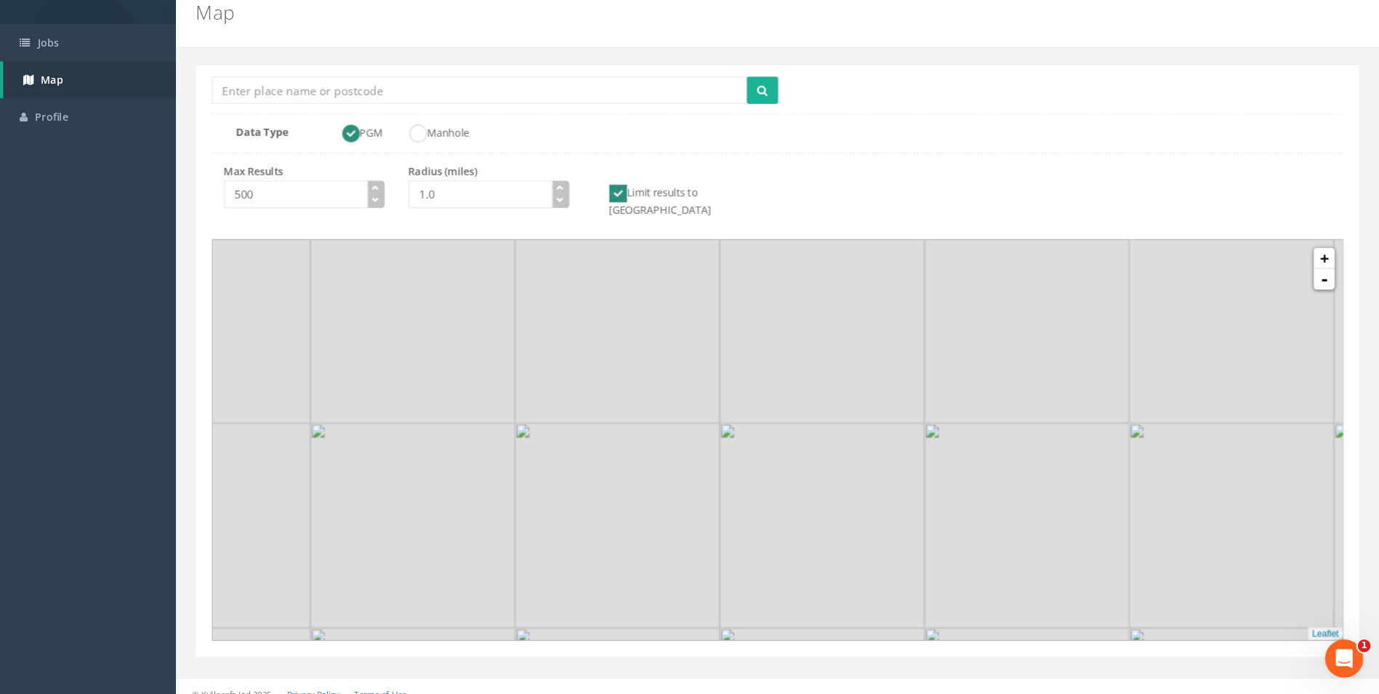
scroll to position [0, 0]
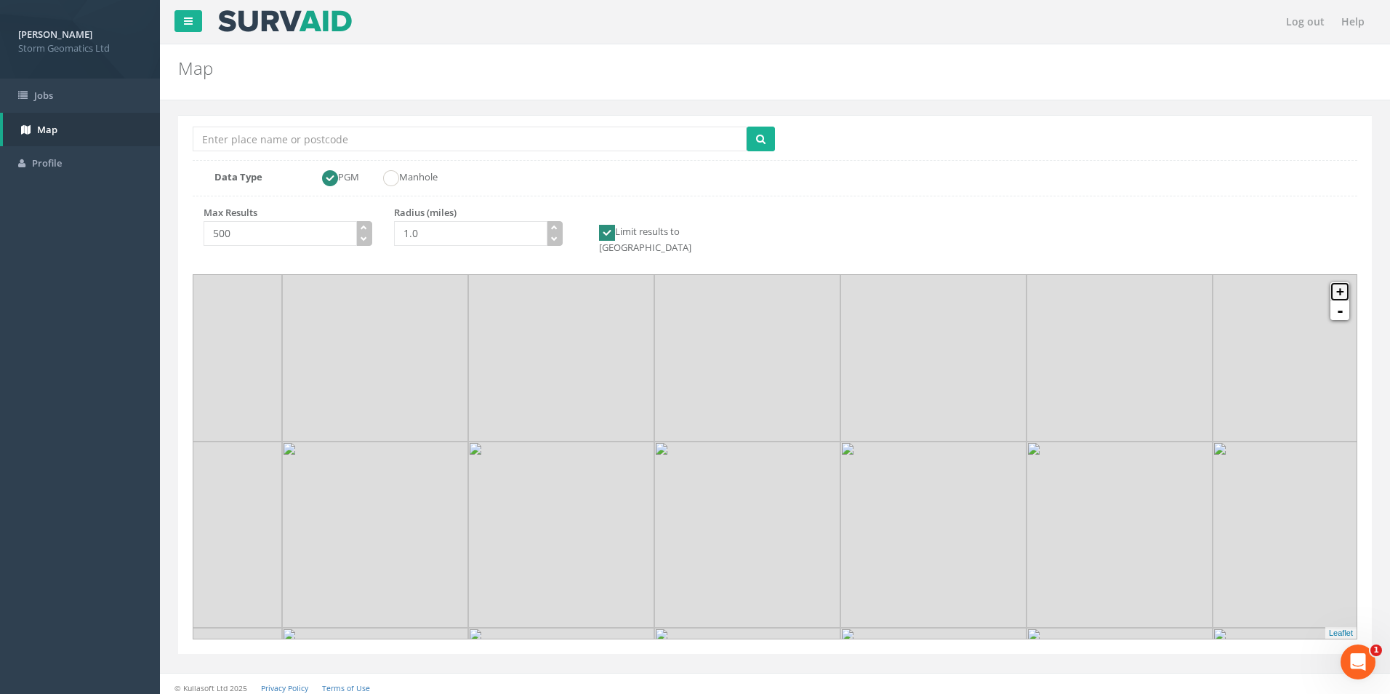
click at [1263, 283] on link "+" at bounding box center [1339, 291] width 19 height 19
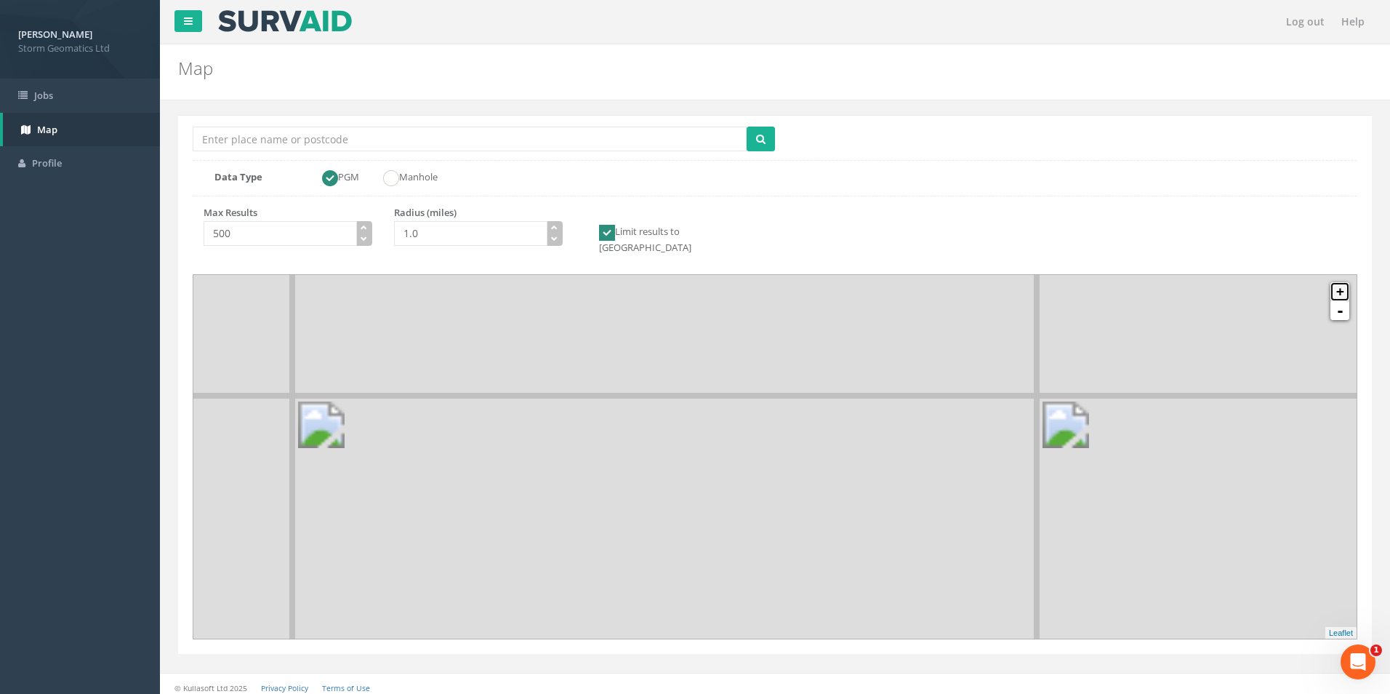
click at [1263, 283] on link "+" at bounding box center [1339, 291] width 19 height 19
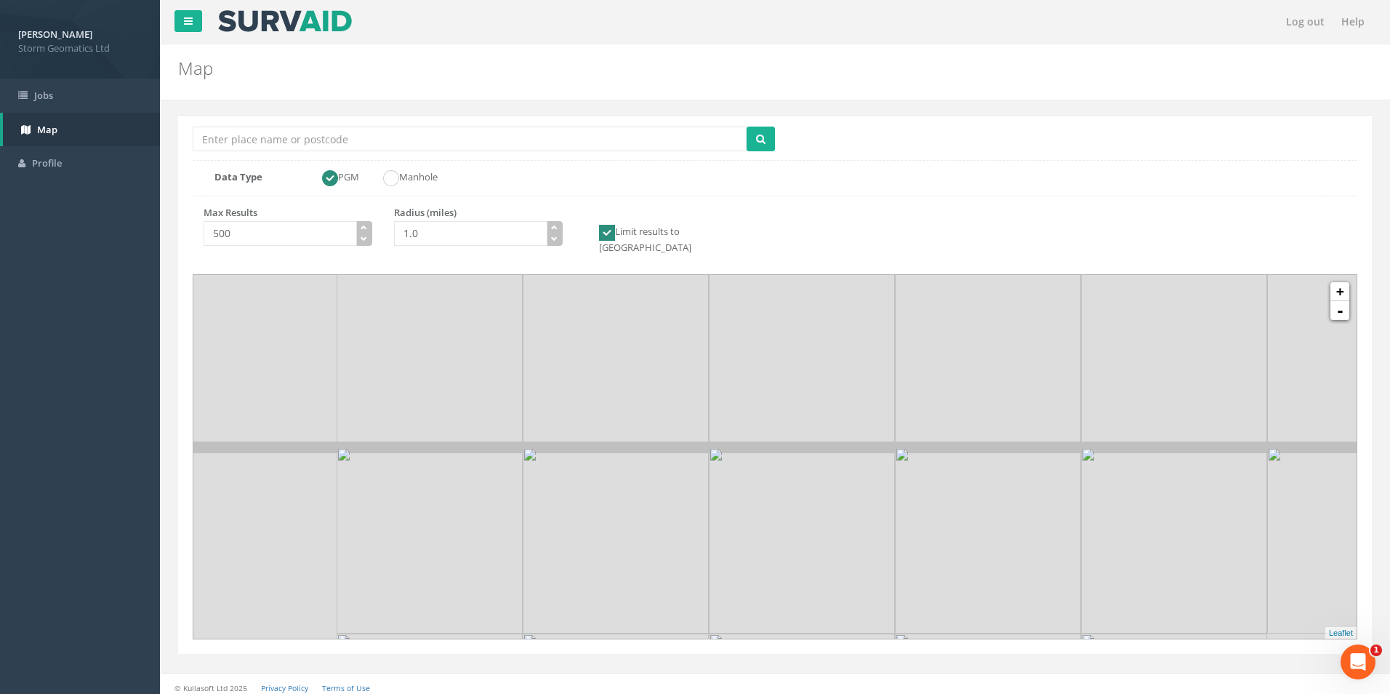
drag, startPoint x: 695, startPoint y: 357, endPoint x: 841, endPoint y: 472, distance: 185.9
click at [864, 483] on img at bounding box center [802, 540] width 186 height 186
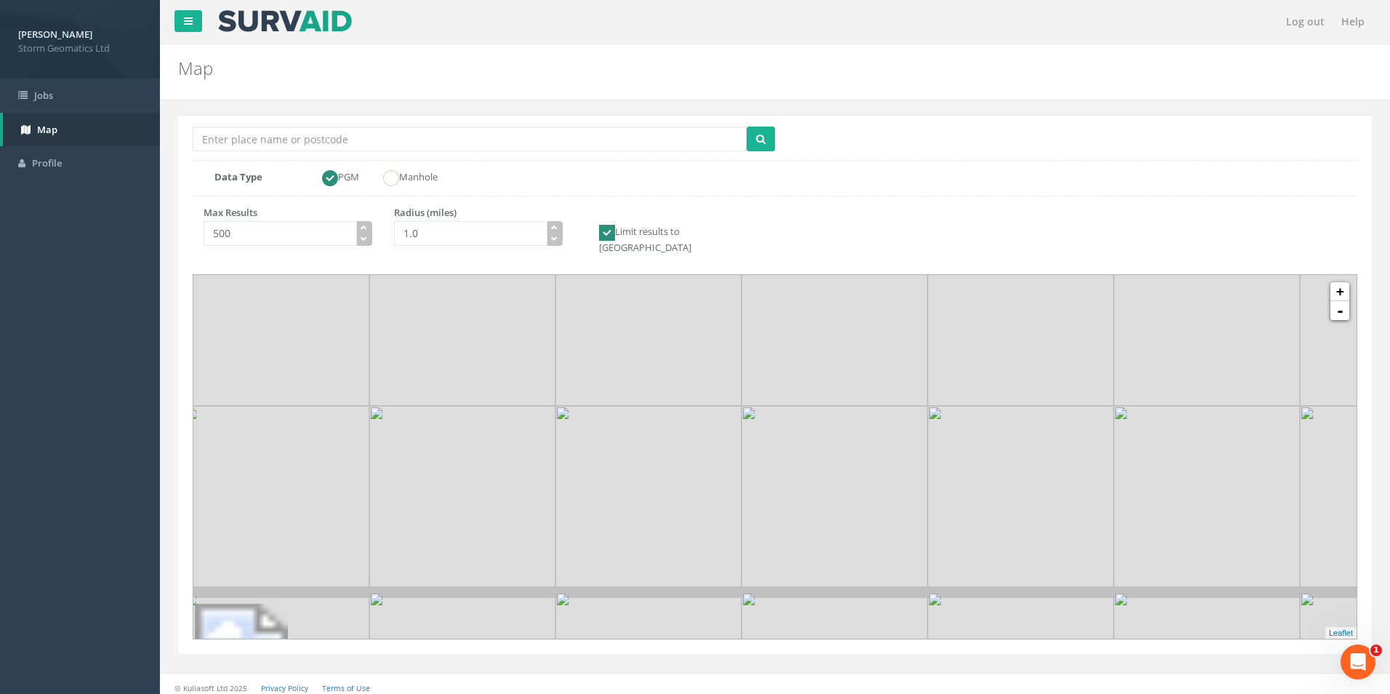
drag, startPoint x: 740, startPoint y: 395, endPoint x: 894, endPoint y: 491, distance: 182.0
click at [895, 493] on img at bounding box center [835, 499] width 186 height 186
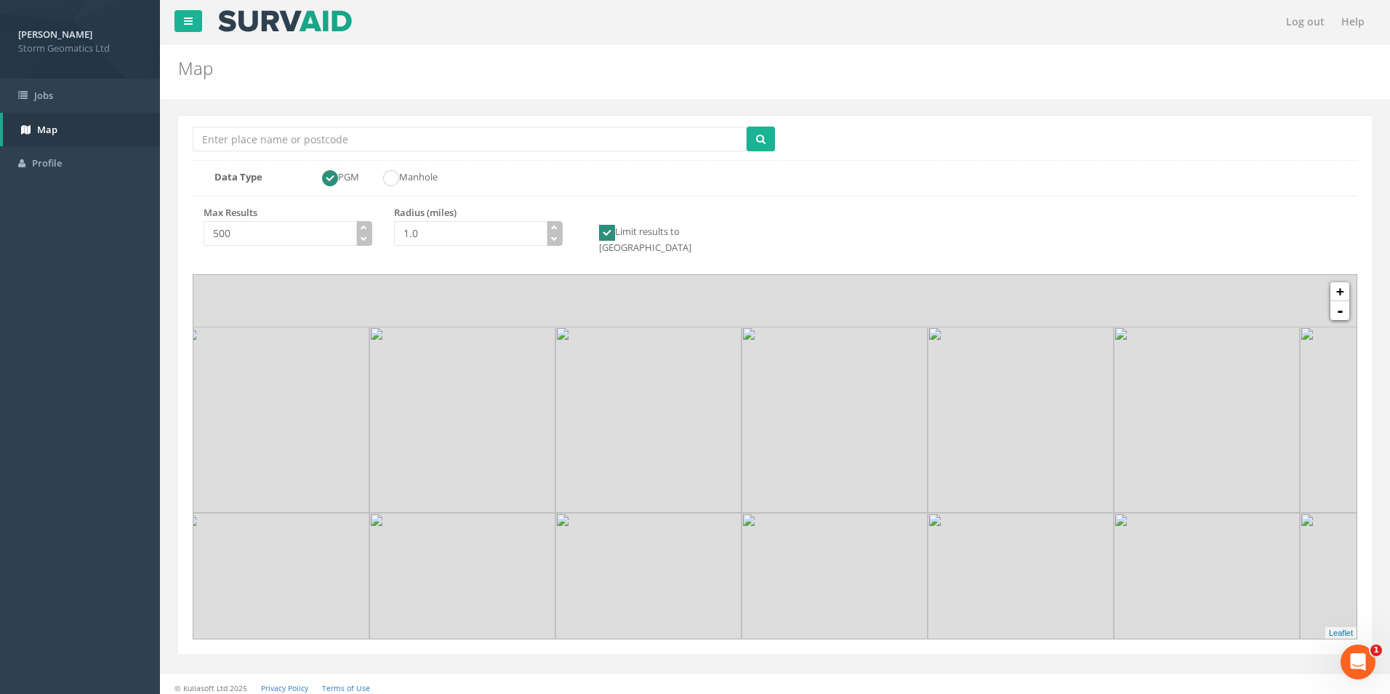
drag, startPoint x: 813, startPoint y: 373, endPoint x: 819, endPoint y: 467, distance: 94.7
click at [811, 482] on img at bounding box center [835, 419] width 186 height 186
click at [1263, 282] on link "+" at bounding box center [1339, 291] width 19 height 19
drag, startPoint x: 754, startPoint y: 356, endPoint x: 834, endPoint y: 542, distance: 201.9
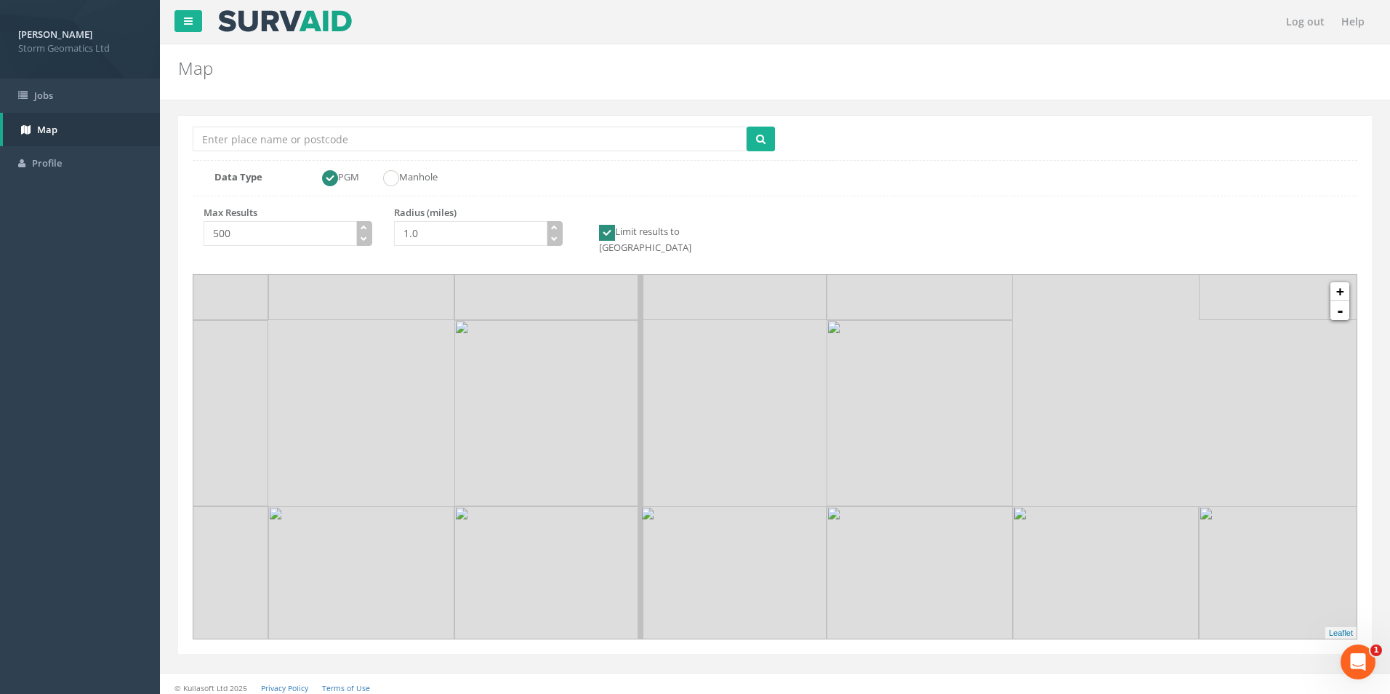
click at [609, 575] on div at bounding box center [609, 575] width 0 height 0
drag, startPoint x: 716, startPoint y: 425, endPoint x: 771, endPoint y: 526, distance: 114.2
click at [771, 526] on img at bounding box center [680, 509] width 186 height 186
click at [1263, 283] on link "+" at bounding box center [1339, 291] width 19 height 19
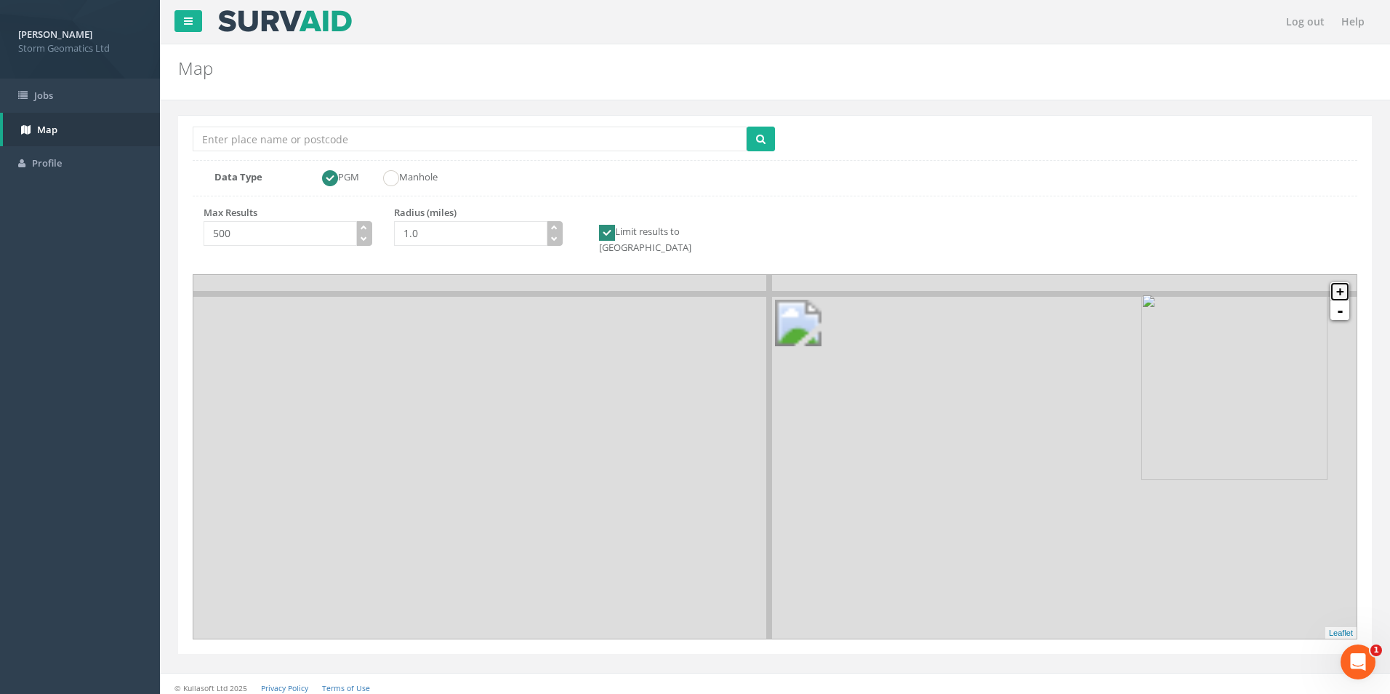
click at [1263, 283] on link "+" at bounding box center [1339, 291] width 19 height 19
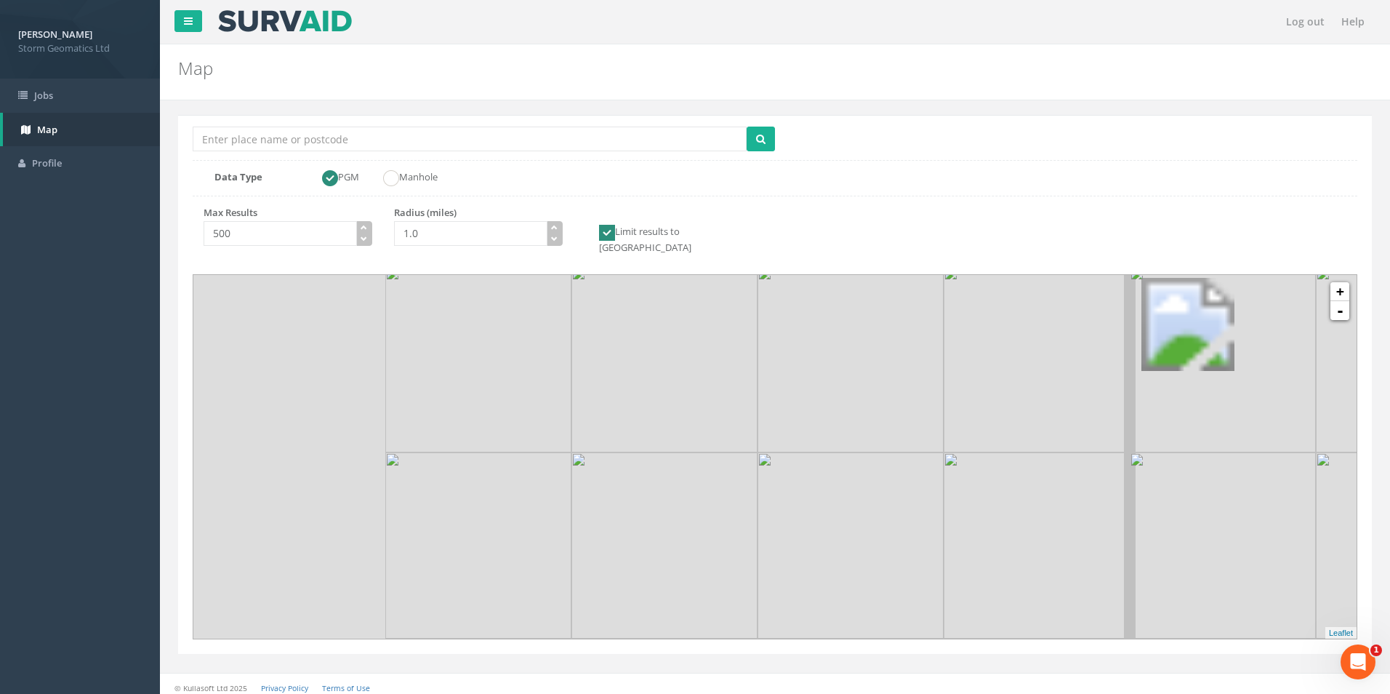
drag, startPoint x: 566, startPoint y: 390, endPoint x: 894, endPoint y: 513, distance: 351.1
click at [894, 513] on img at bounding box center [851, 545] width 186 height 186
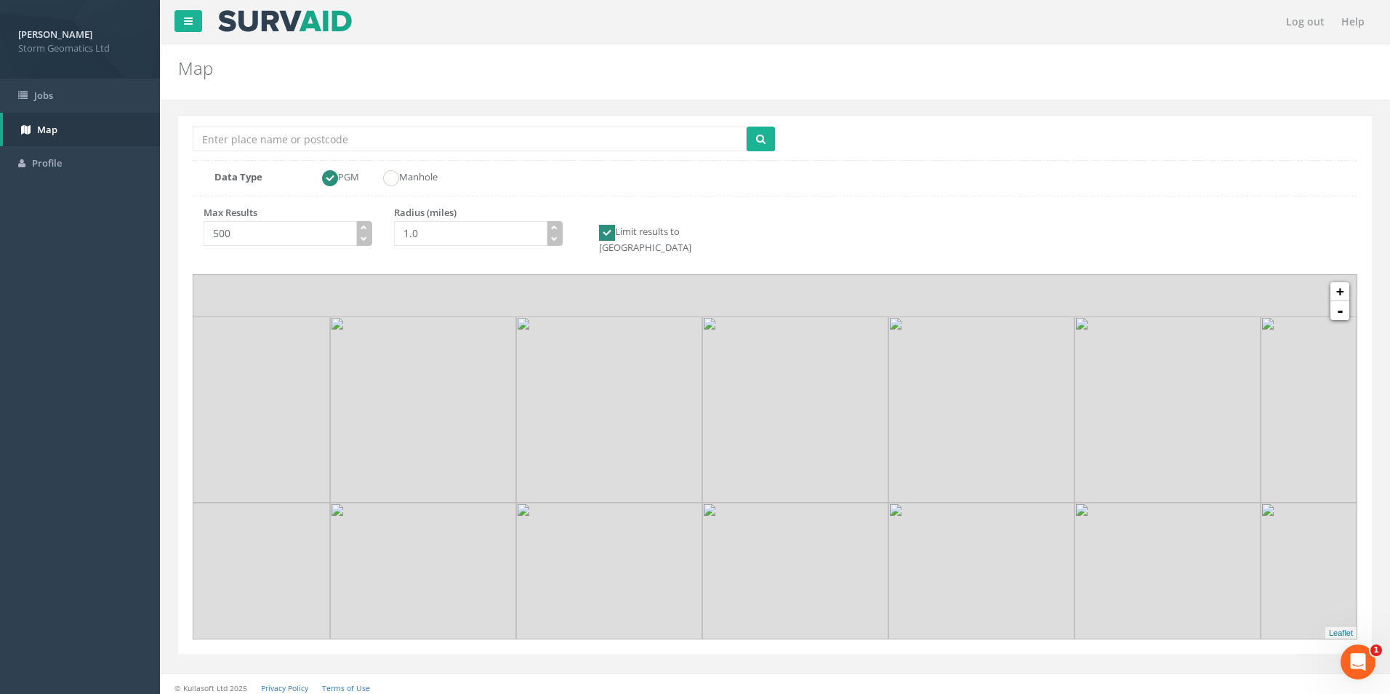
drag, startPoint x: 419, startPoint y: 429, endPoint x: 587, endPoint y: 494, distance: 180.2
click at [595, 498] on img at bounding box center [609, 409] width 186 height 186
drag, startPoint x: 563, startPoint y: 399, endPoint x: 712, endPoint y: 396, distance: 149.1
click at [638, 401] on img at bounding box center [545, 437] width 186 height 186
click at [1263, 283] on link "+" at bounding box center [1339, 291] width 19 height 19
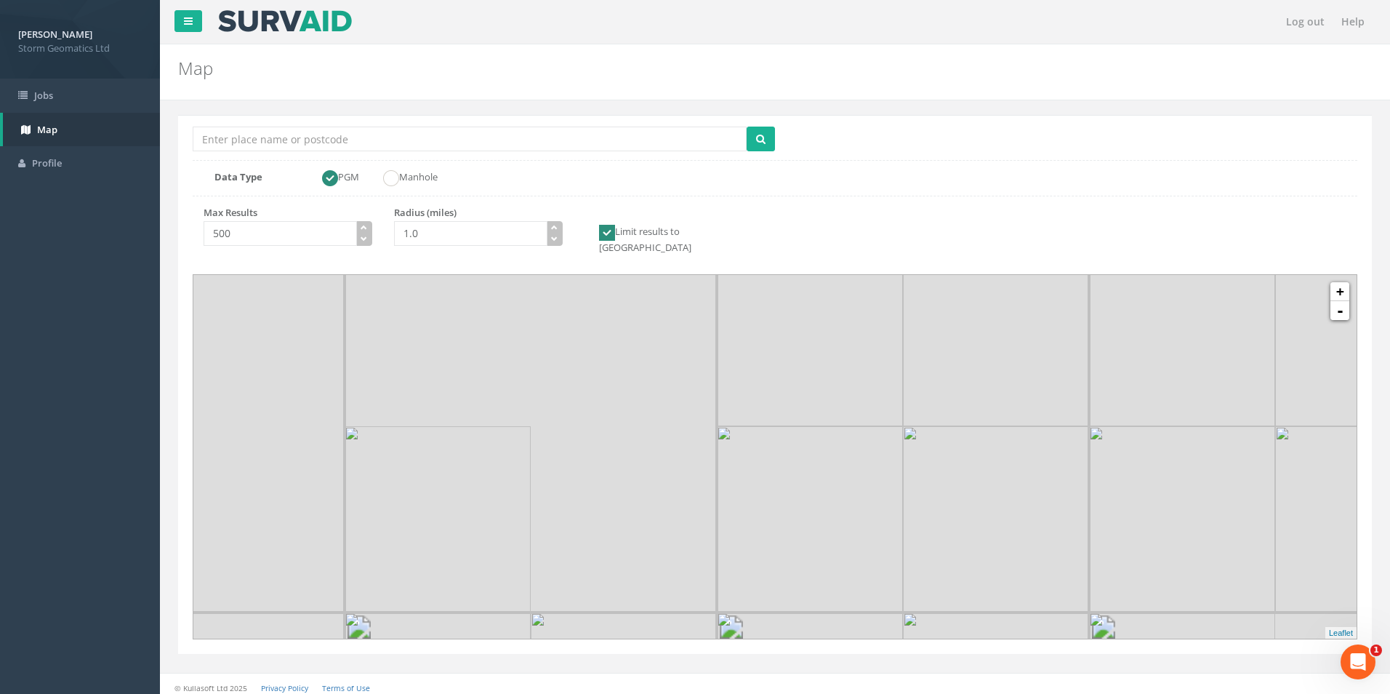
drag, startPoint x: 651, startPoint y: 408, endPoint x: 727, endPoint y: 412, distance: 76.4
click at [331, 136] on input "Location Search Box" at bounding box center [470, 139] width 554 height 25
type input "llanfair Talhaiarn"
click at [747, 127] on button "submit" at bounding box center [761, 139] width 28 height 25
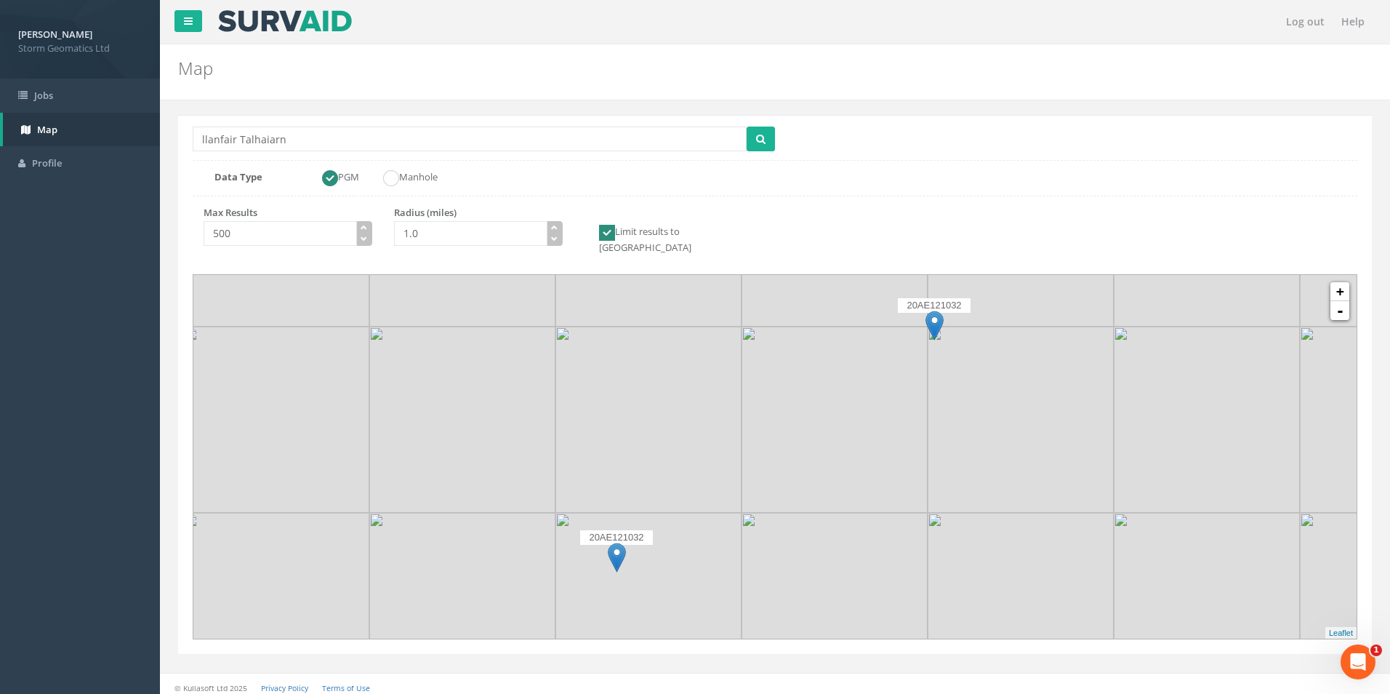
click at [617, 542] on img at bounding box center [617, 557] width 18 height 30
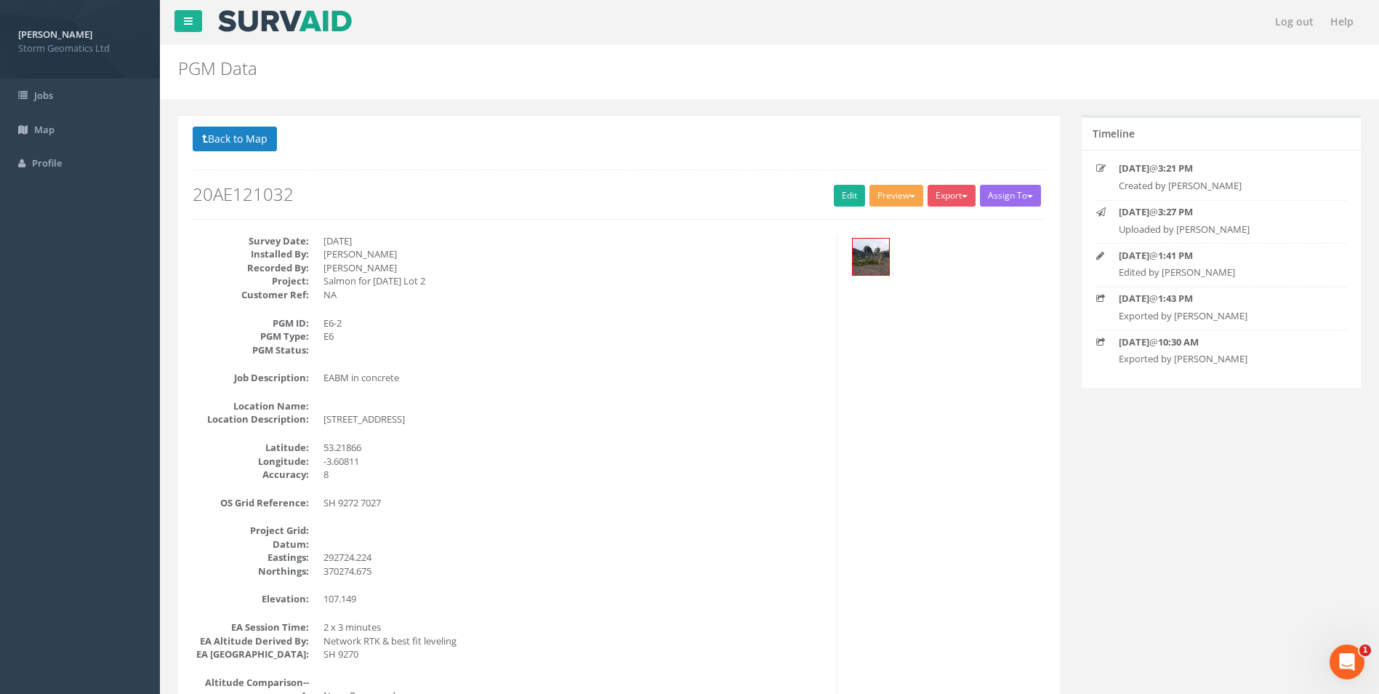
click at [891, 200] on button "Preview" at bounding box center [897, 196] width 54 height 22
drag, startPoint x: 710, startPoint y: 211, endPoint x: 744, endPoint y: 210, distance: 33.5
click at [710, 211] on div "Back to 20AE121032 PGMs Back to Map Assign To No Companies Added Export Storm G…" at bounding box center [619, 173] width 853 height 92
